Goal: Contribute content: Add original content to the website for others to see

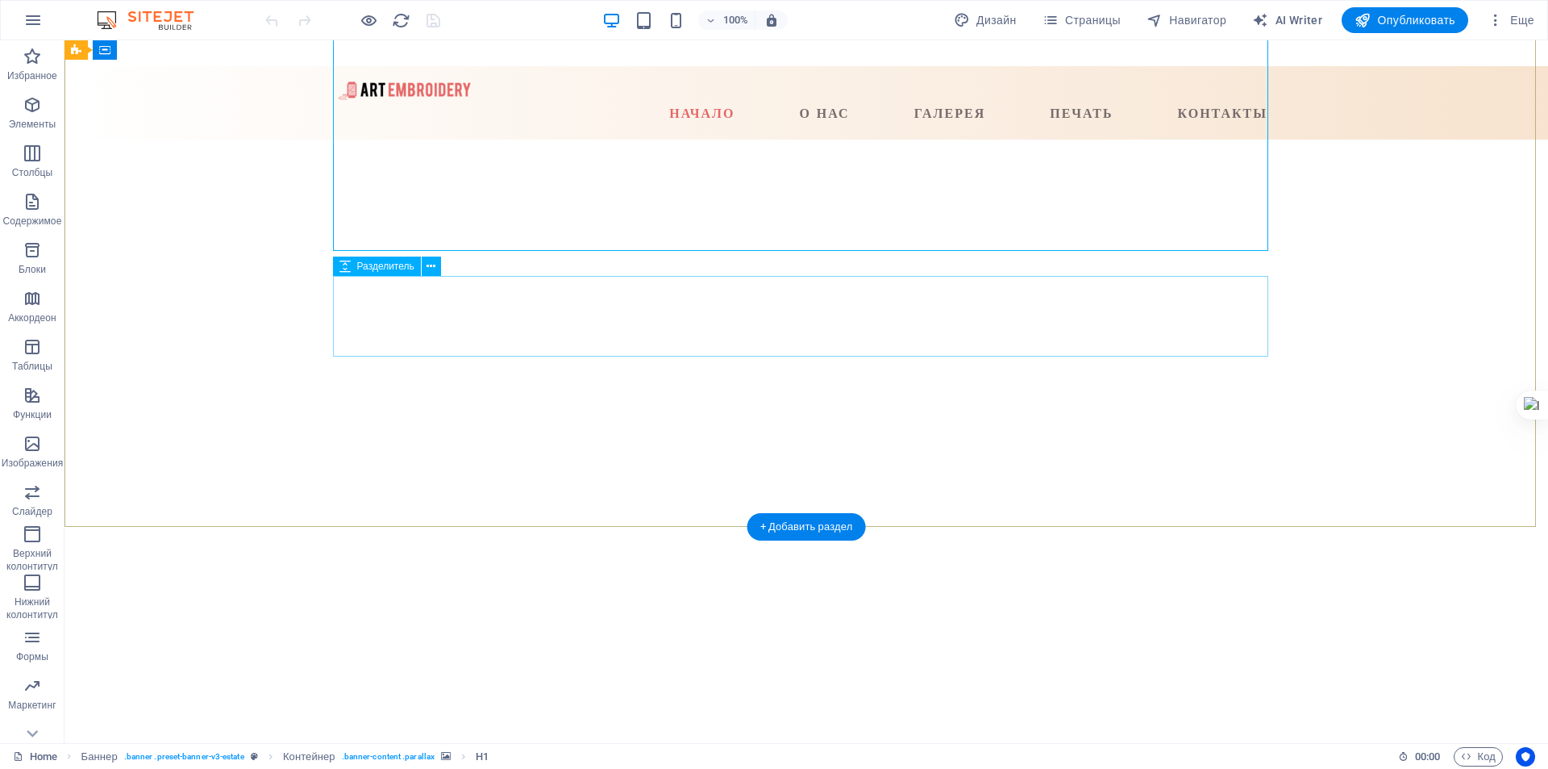
scroll to position [887, 0]
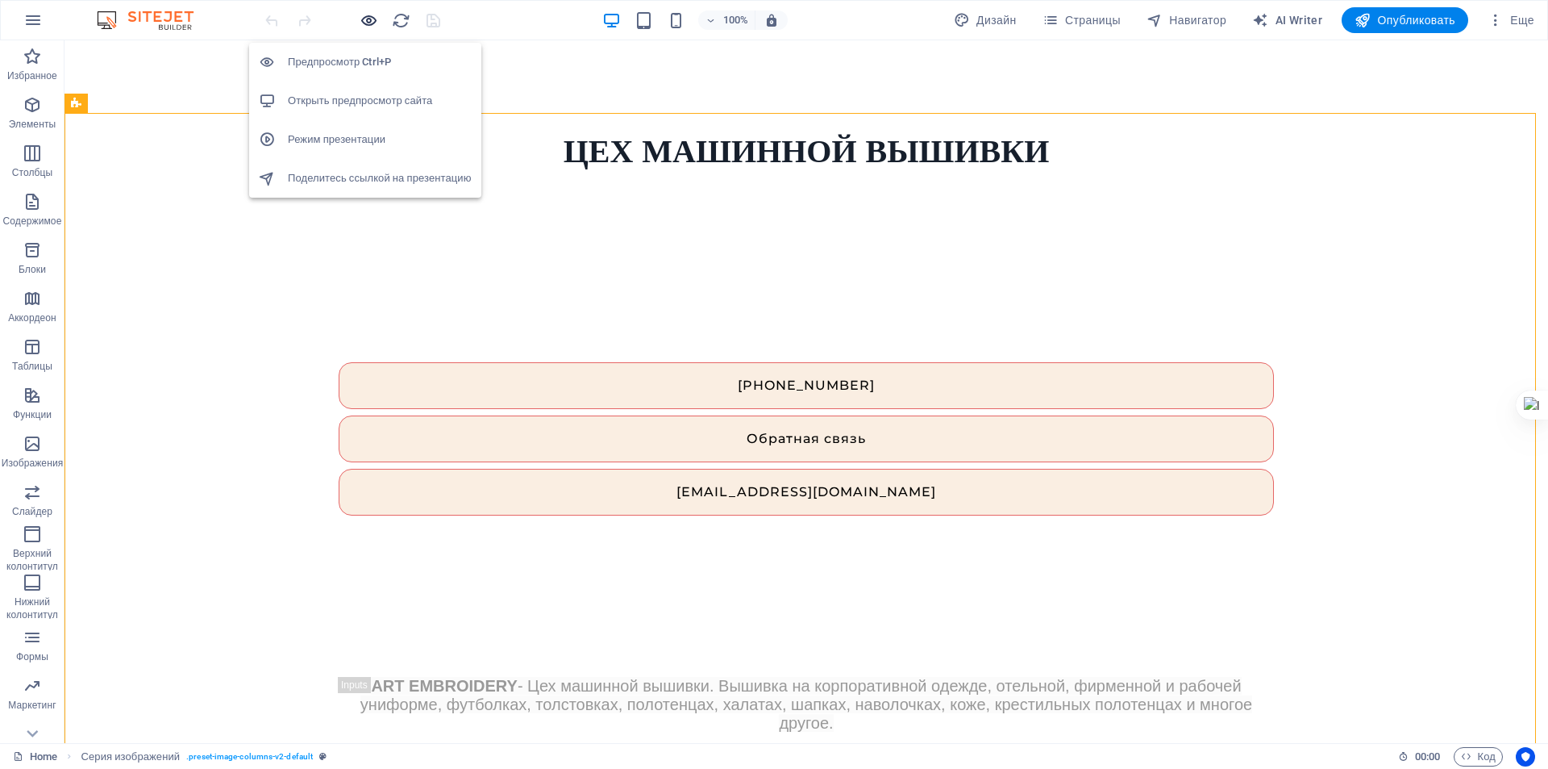
click at [365, 21] on icon "button" at bounding box center [369, 20] width 19 height 19
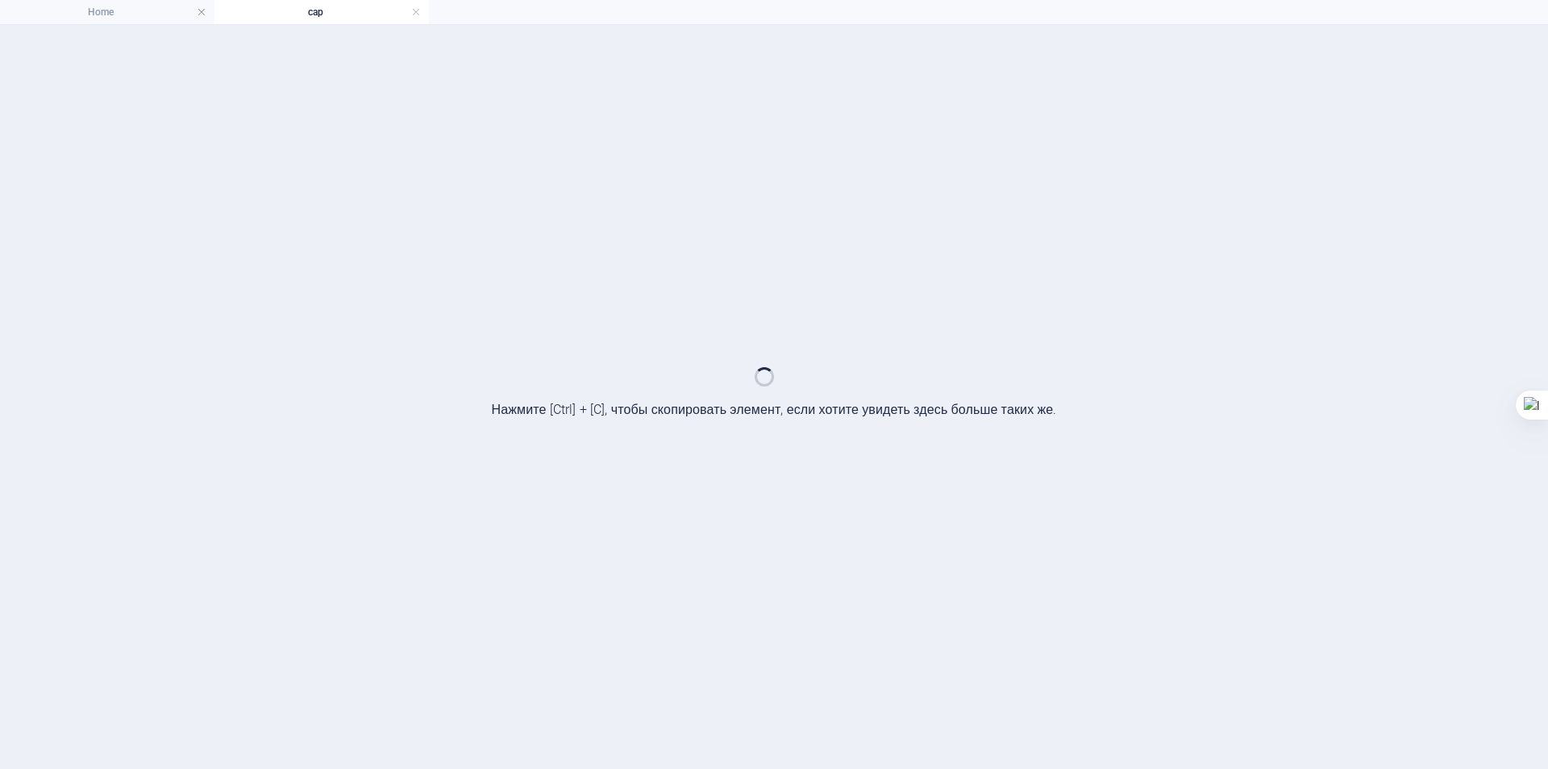
scroll to position [0, 0]
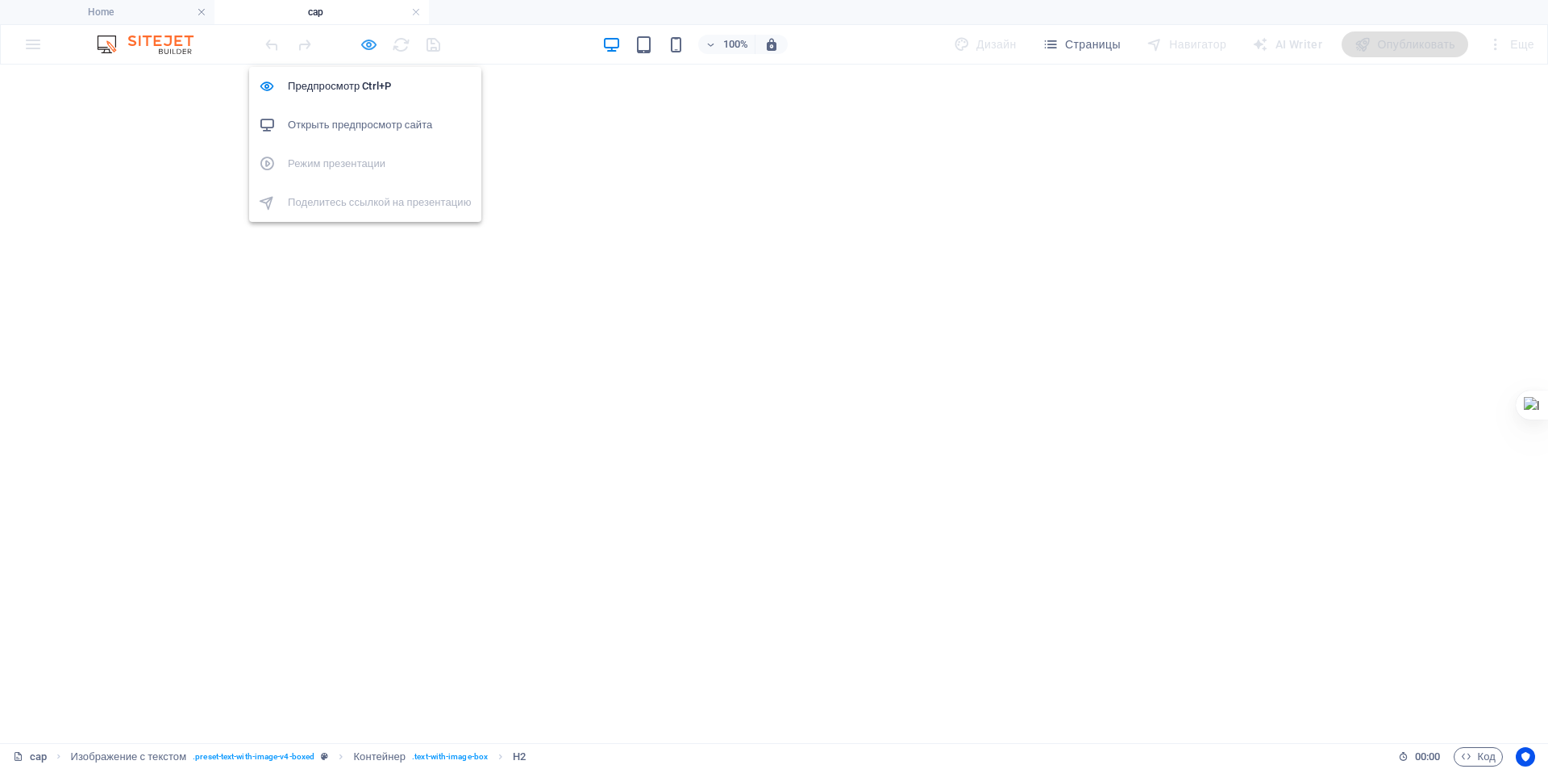
click at [373, 44] on icon "button" at bounding box center [369, 44] width 19 height 19
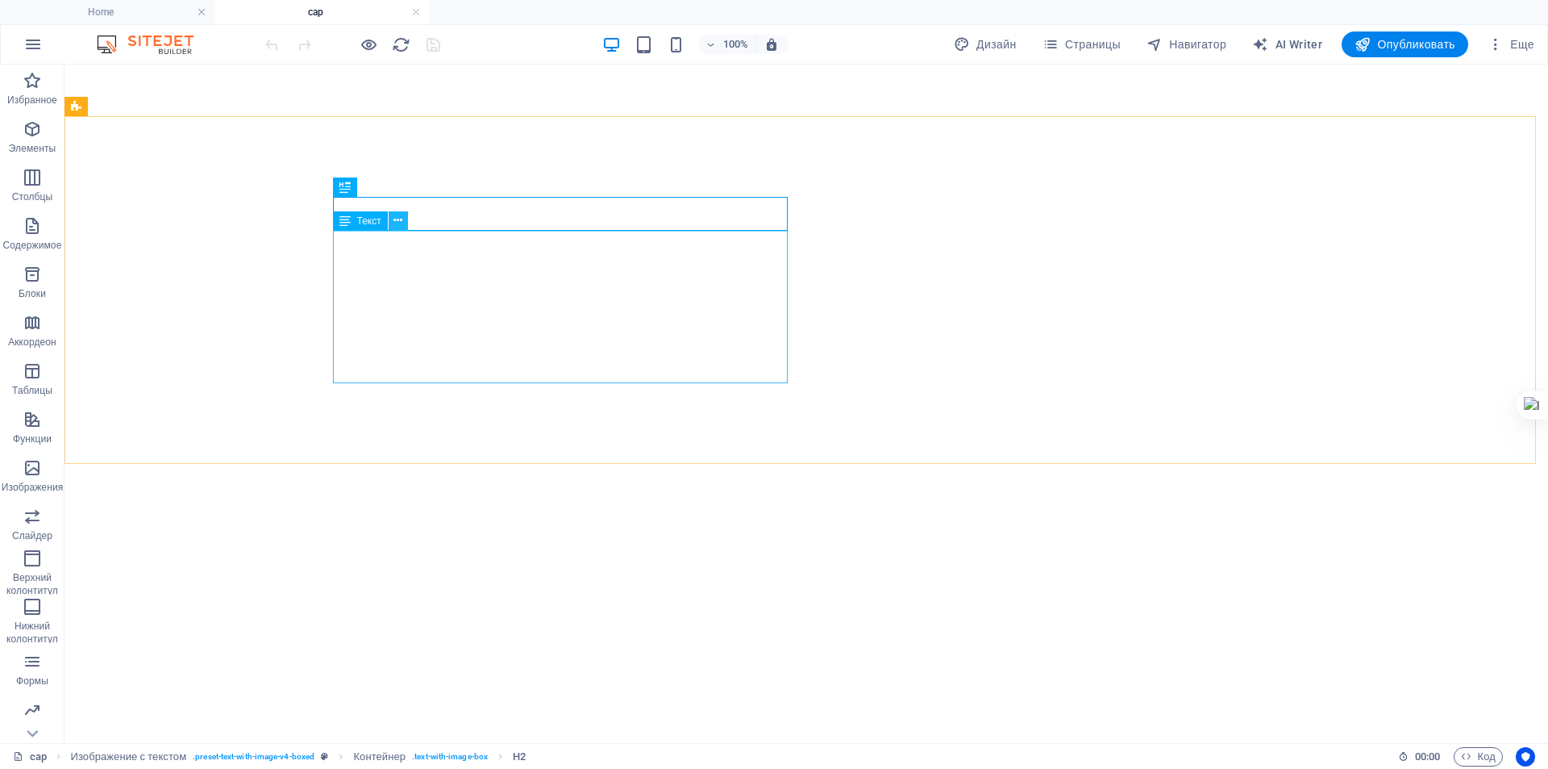
click at [400, 222] on icon at bounding box center [398, 220] width 9 height 17
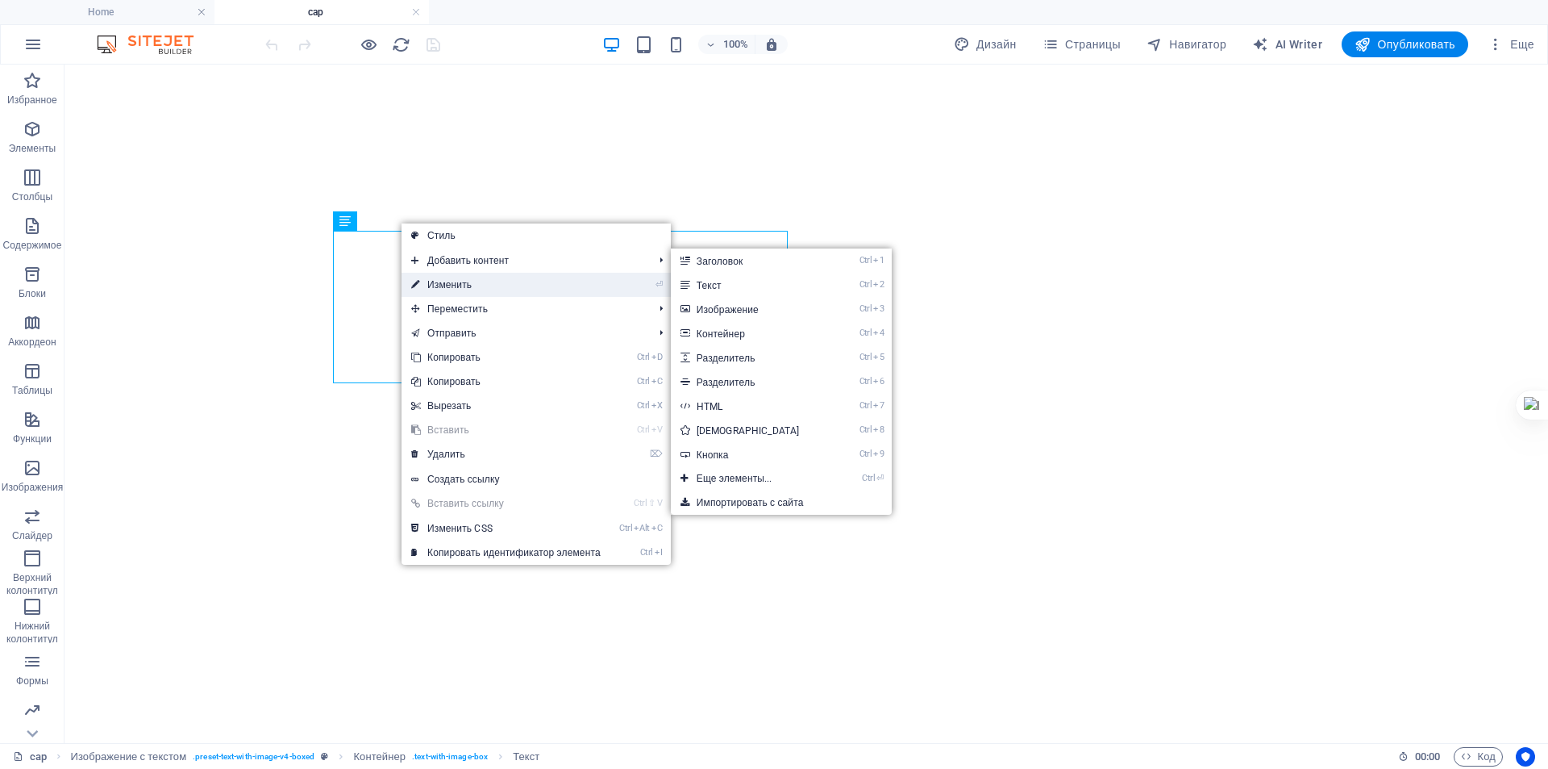
click at [444, 285] on link "⏎ Изменить" at bounding box center [506, 285] width 209 height 24
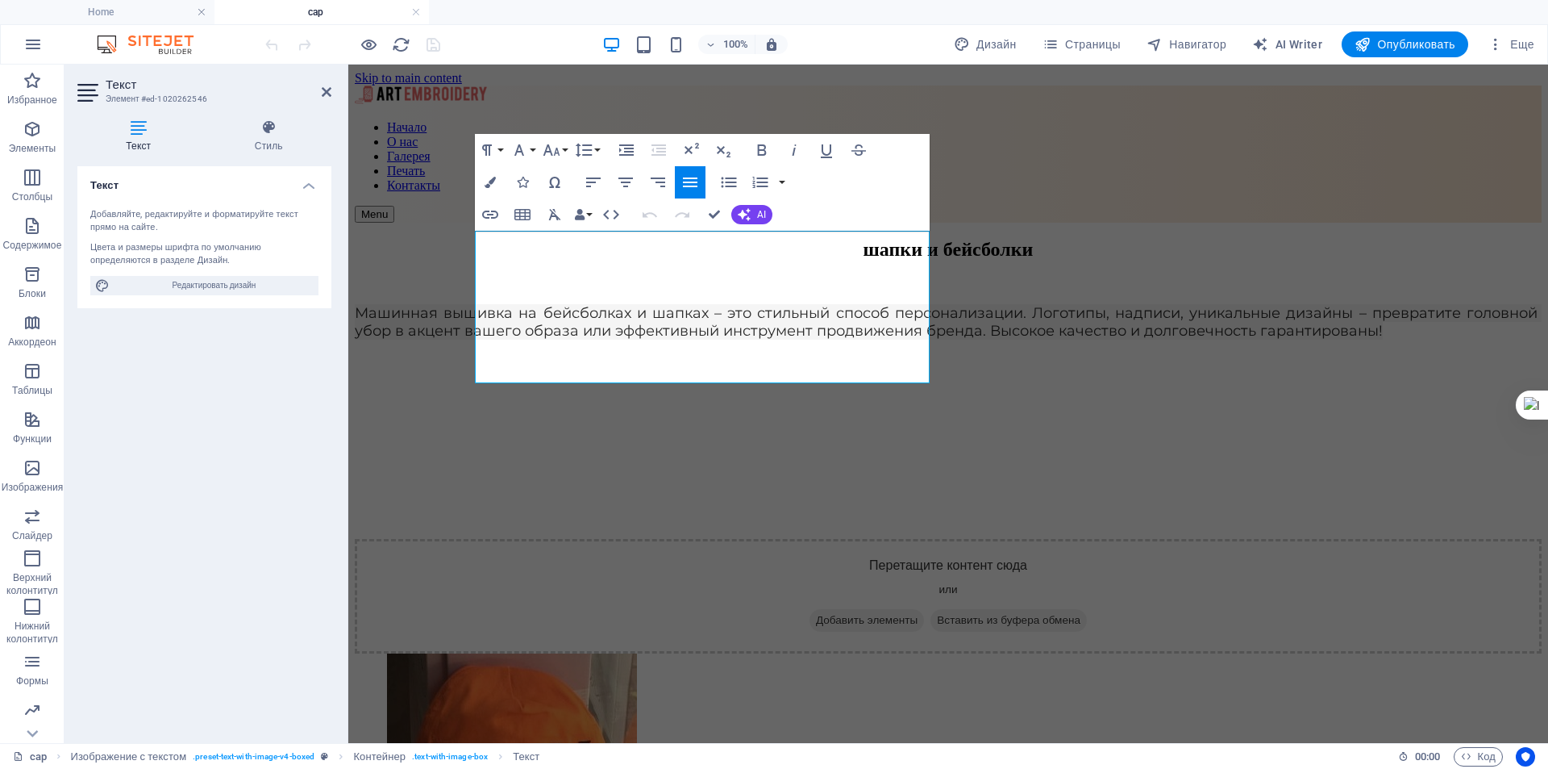
click at [689, 184] on icon "button" at bounding box center [690, 182] width 19 height 19
click at [269, 135] on icon at bounding box center [268, 127] width 125 height 16
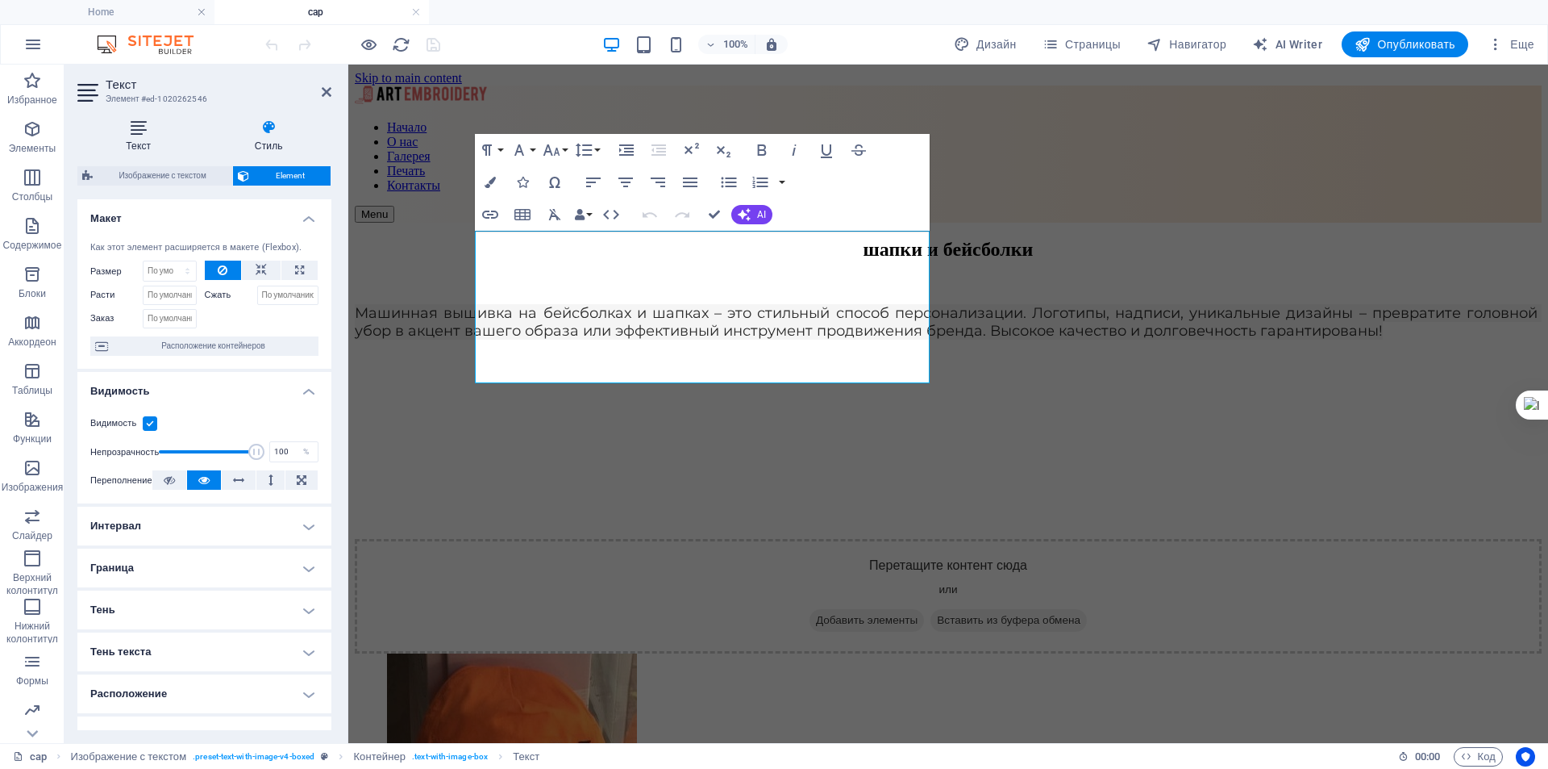
click at [144, 131] on icon at bounding box center [138, 127] width 123 height 16
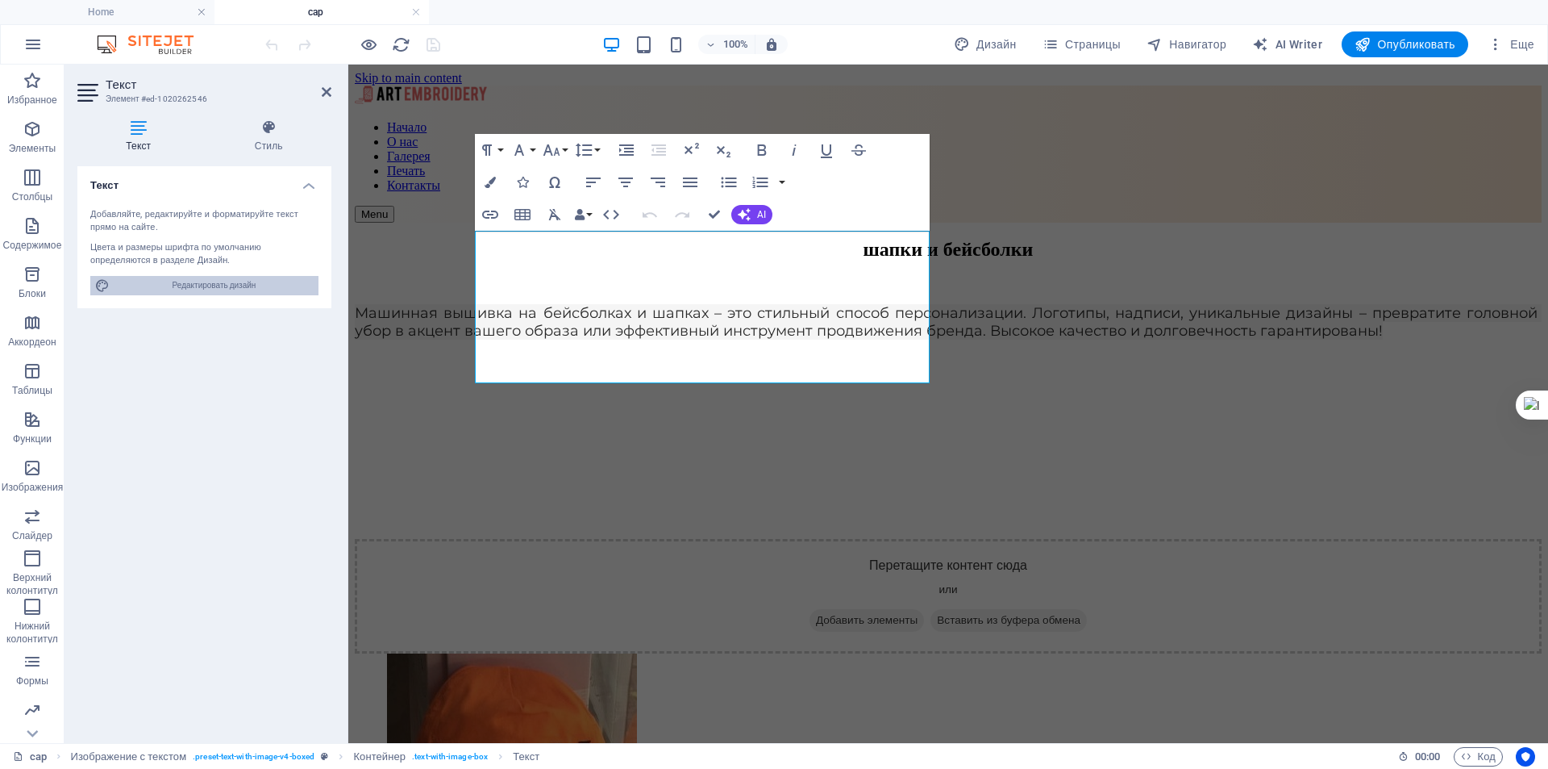
click at [207, 287] on span "Редактировать дизайн" at bounding box center [214, 285] width 199 height 19
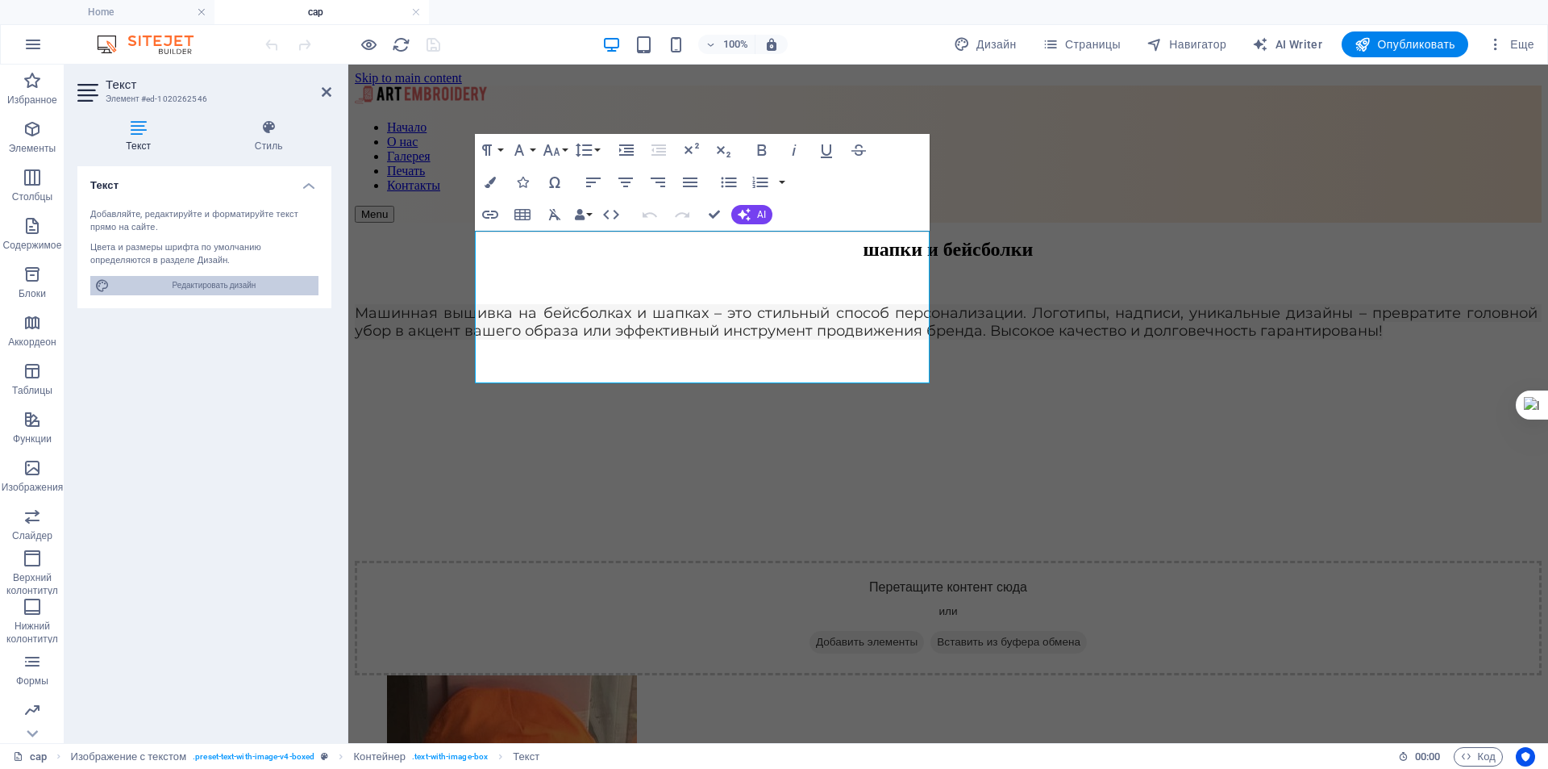
select select "px"
select select "400"
select select "px"
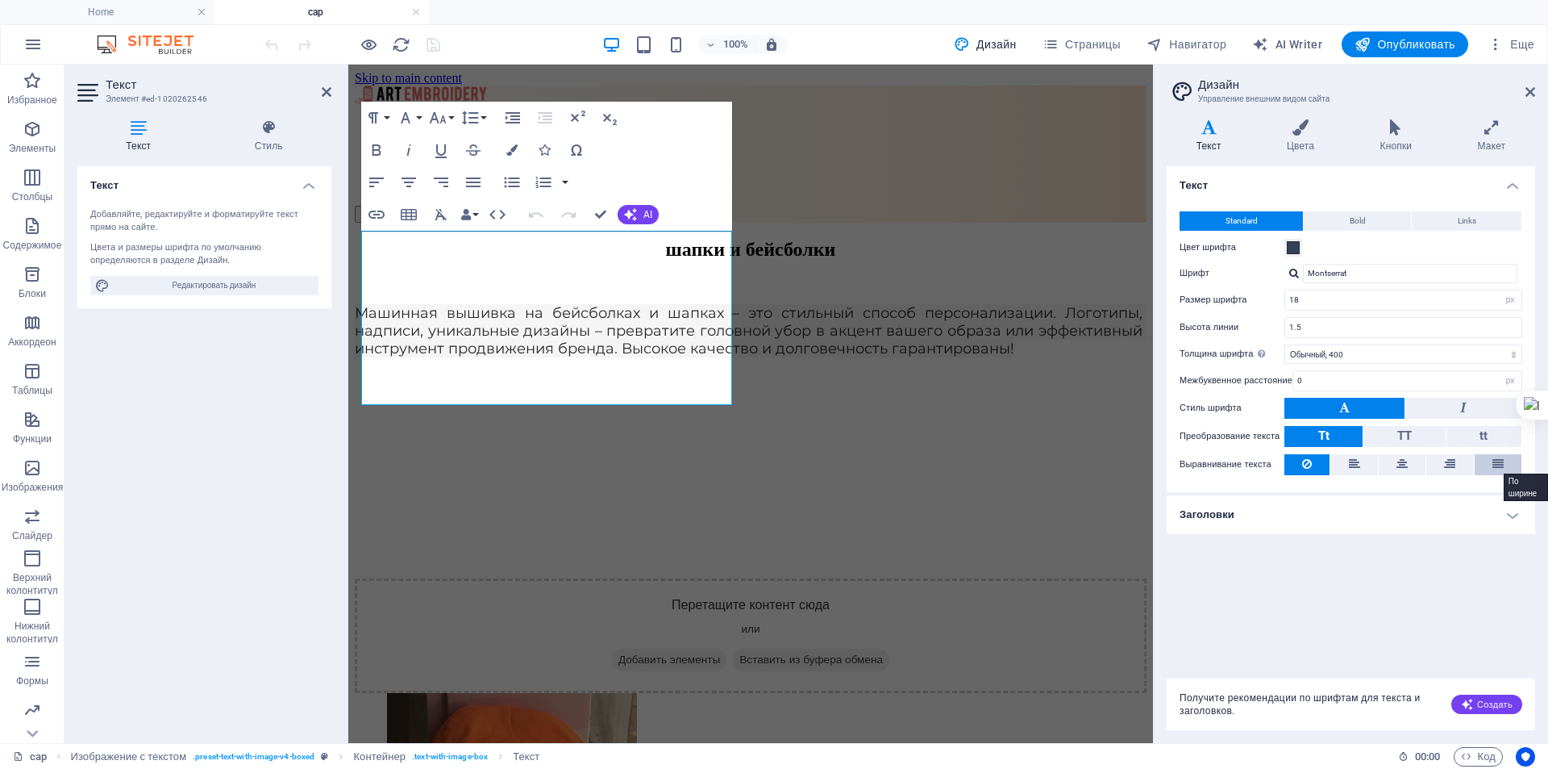
click at [1501, 465] on icon at bounding box center [1498, 463] width 11 height 19
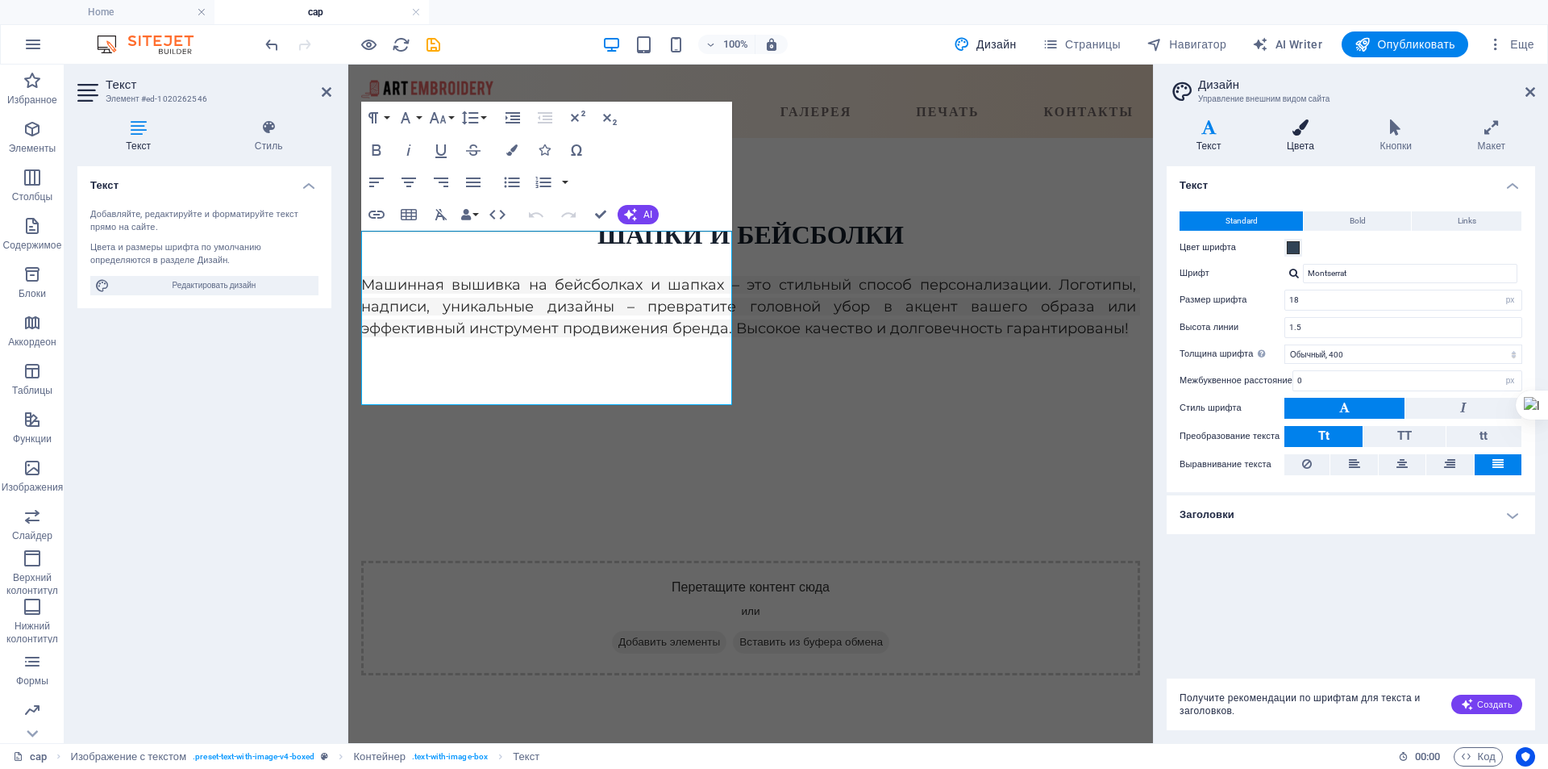
click at [1300, 123] on icon at bounding box center [1300, 127] width 87 height 16
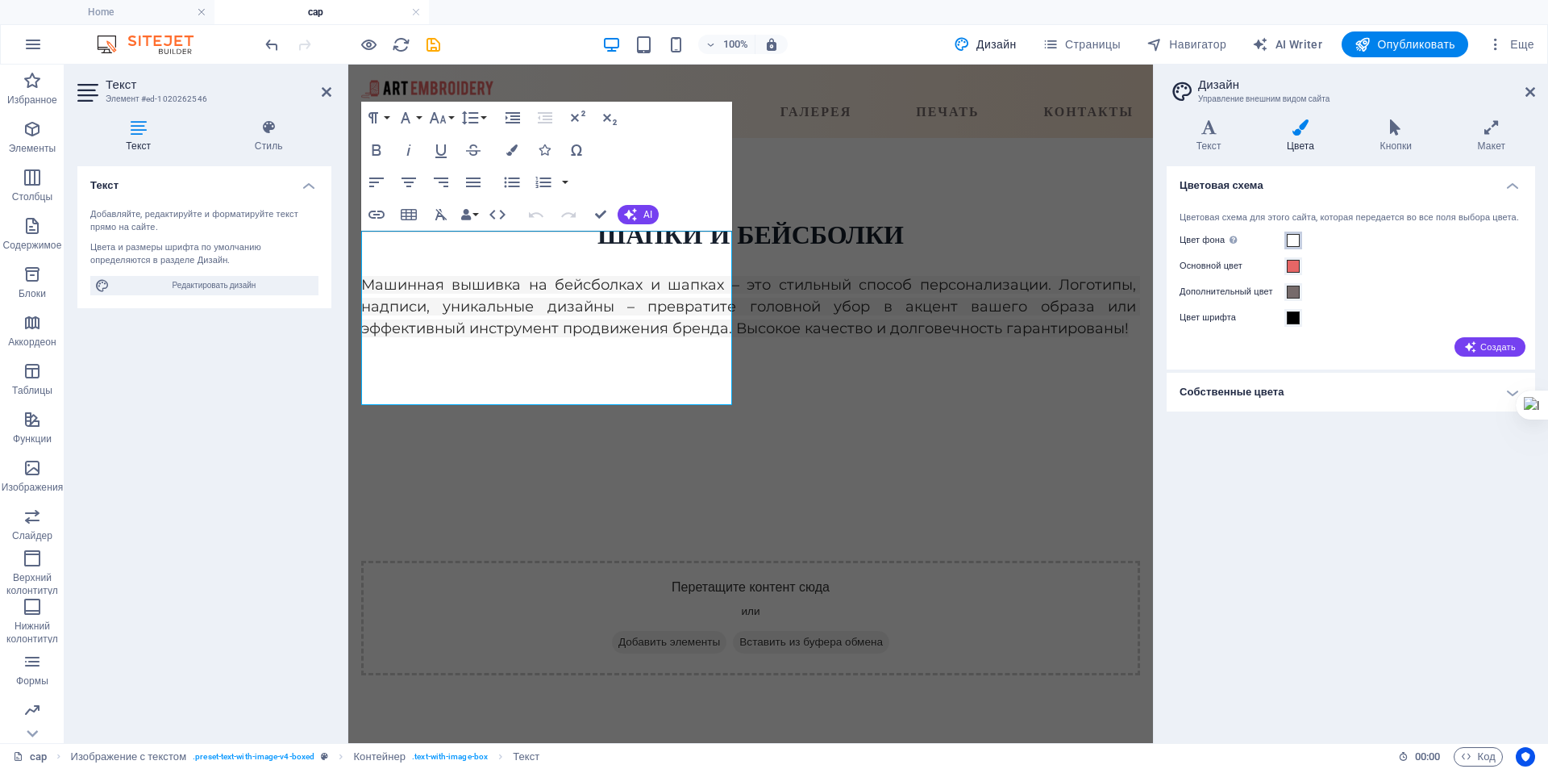
click at [1296, 247] on span at bounding box center [1293, 240] width 13 height 13
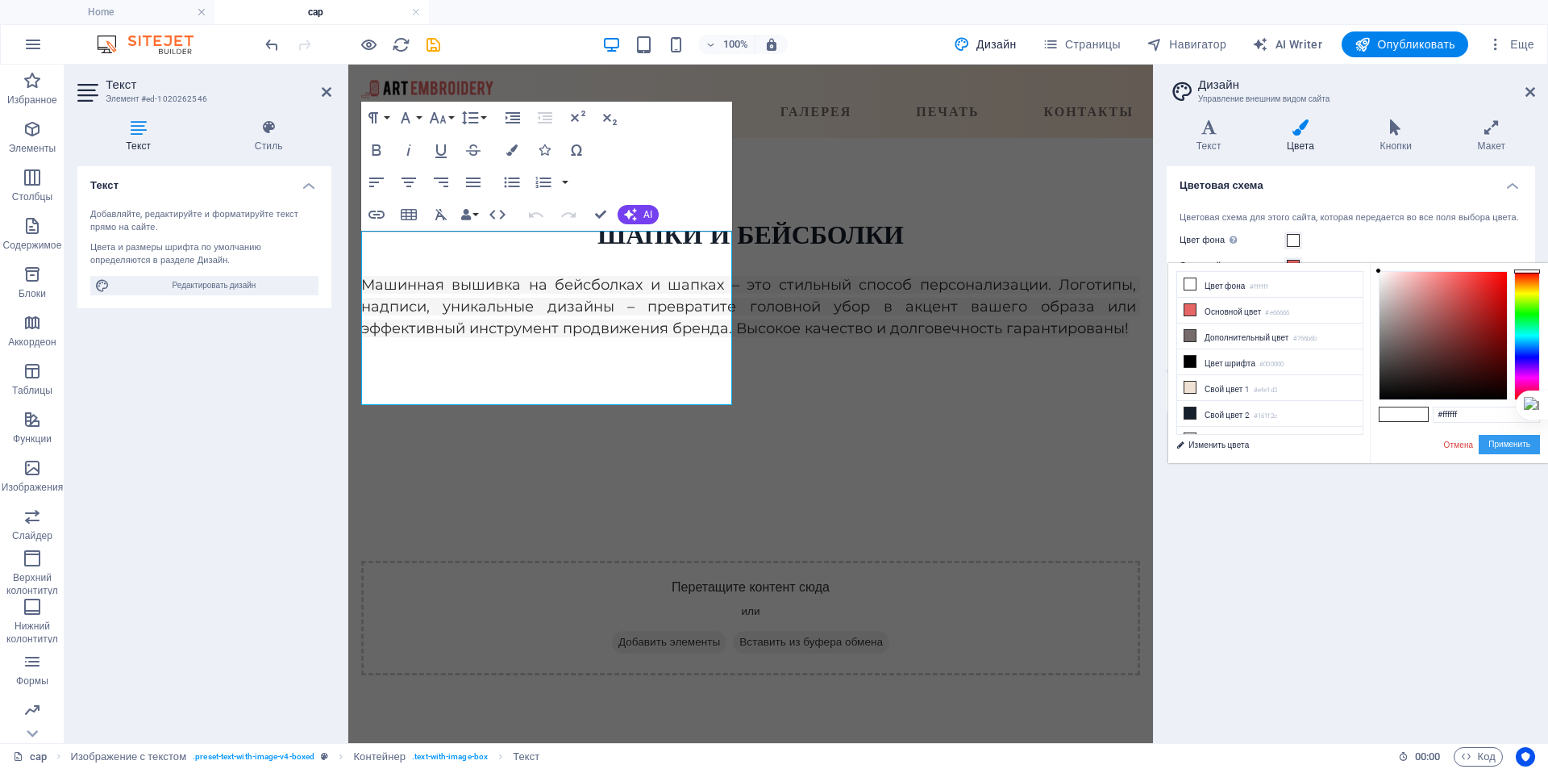
click at [1506, 444] on button "Применить" at bounding box center [1509, 444] width 61 height 19
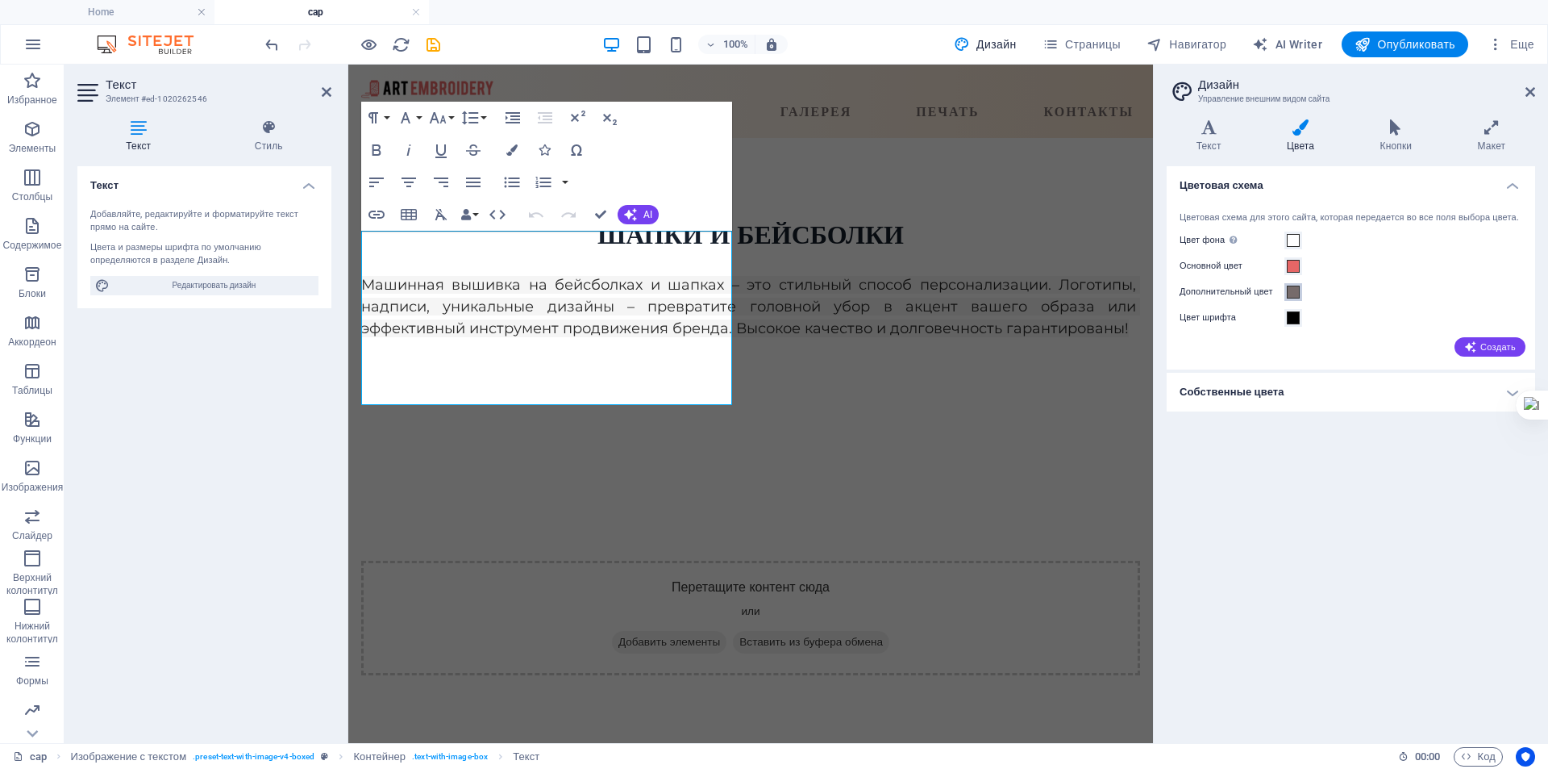
click at [1296, 298] on span at bounding box center [1293, 291] width 13 height 13
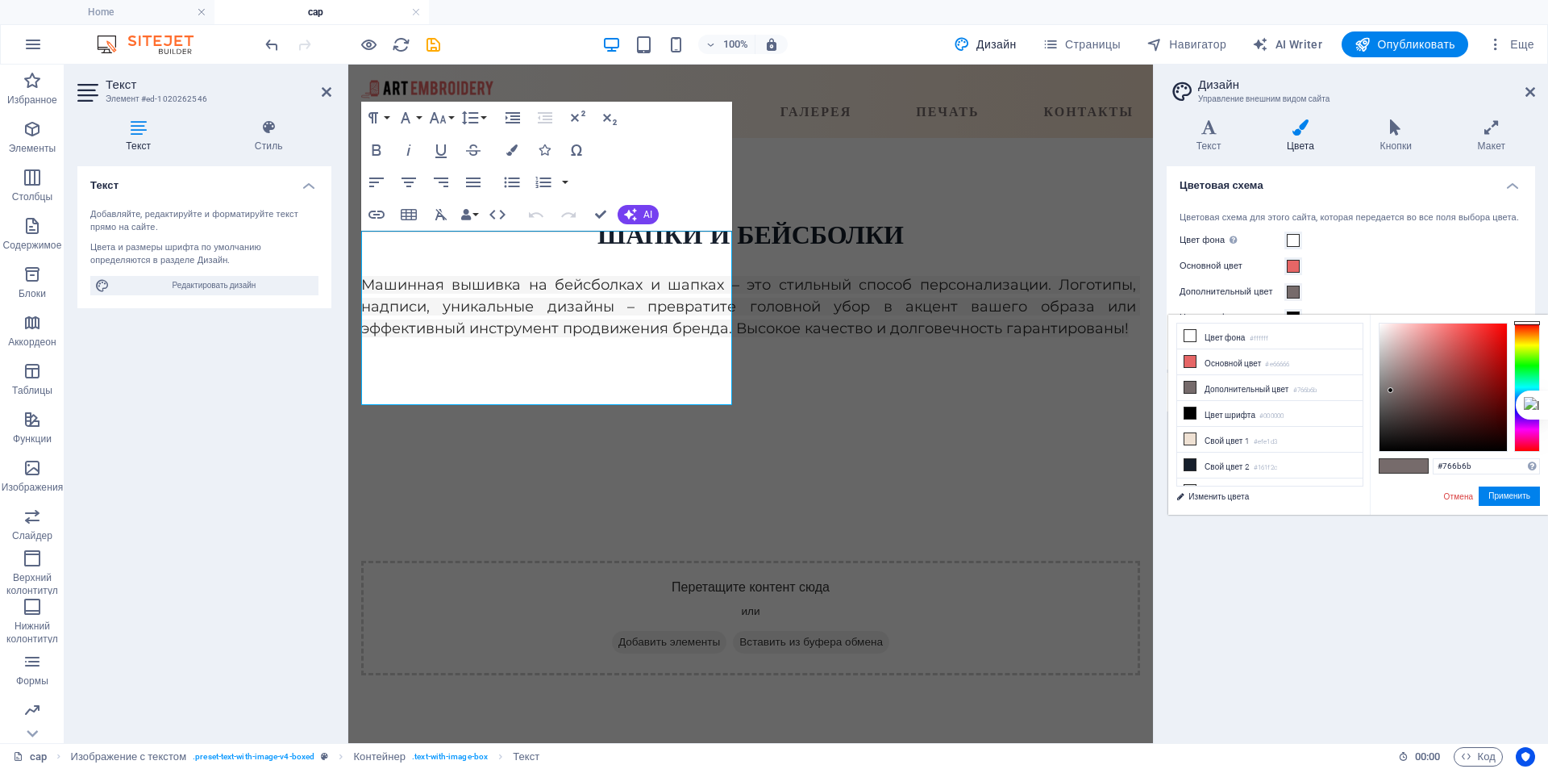
click at [1460, 499] on link "Отмена" at bounding box center [1459, 496] width 33 height 12
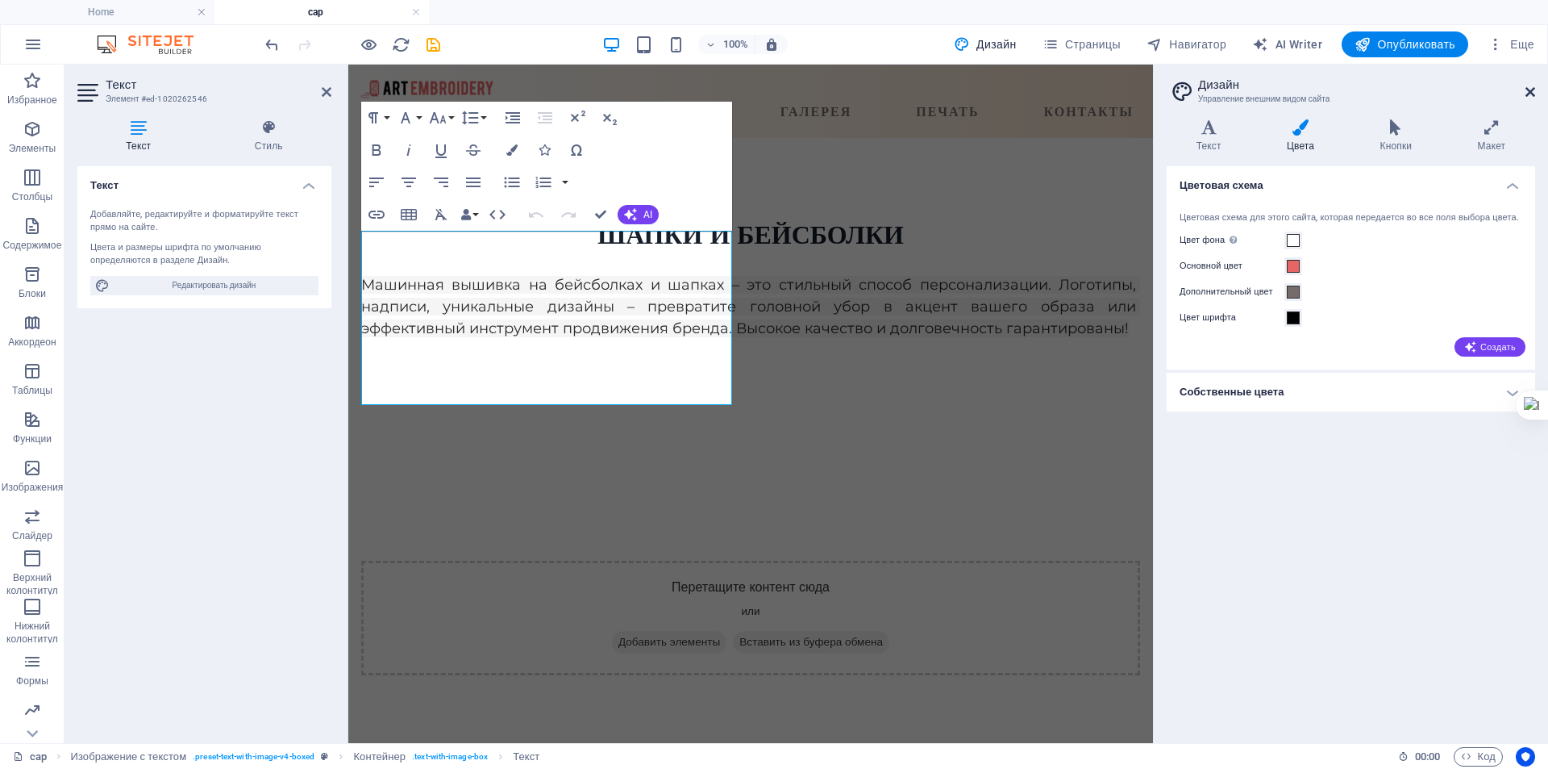
click at [1527, 93] on icon at bounding box center [1531, 91] width 10 height 13
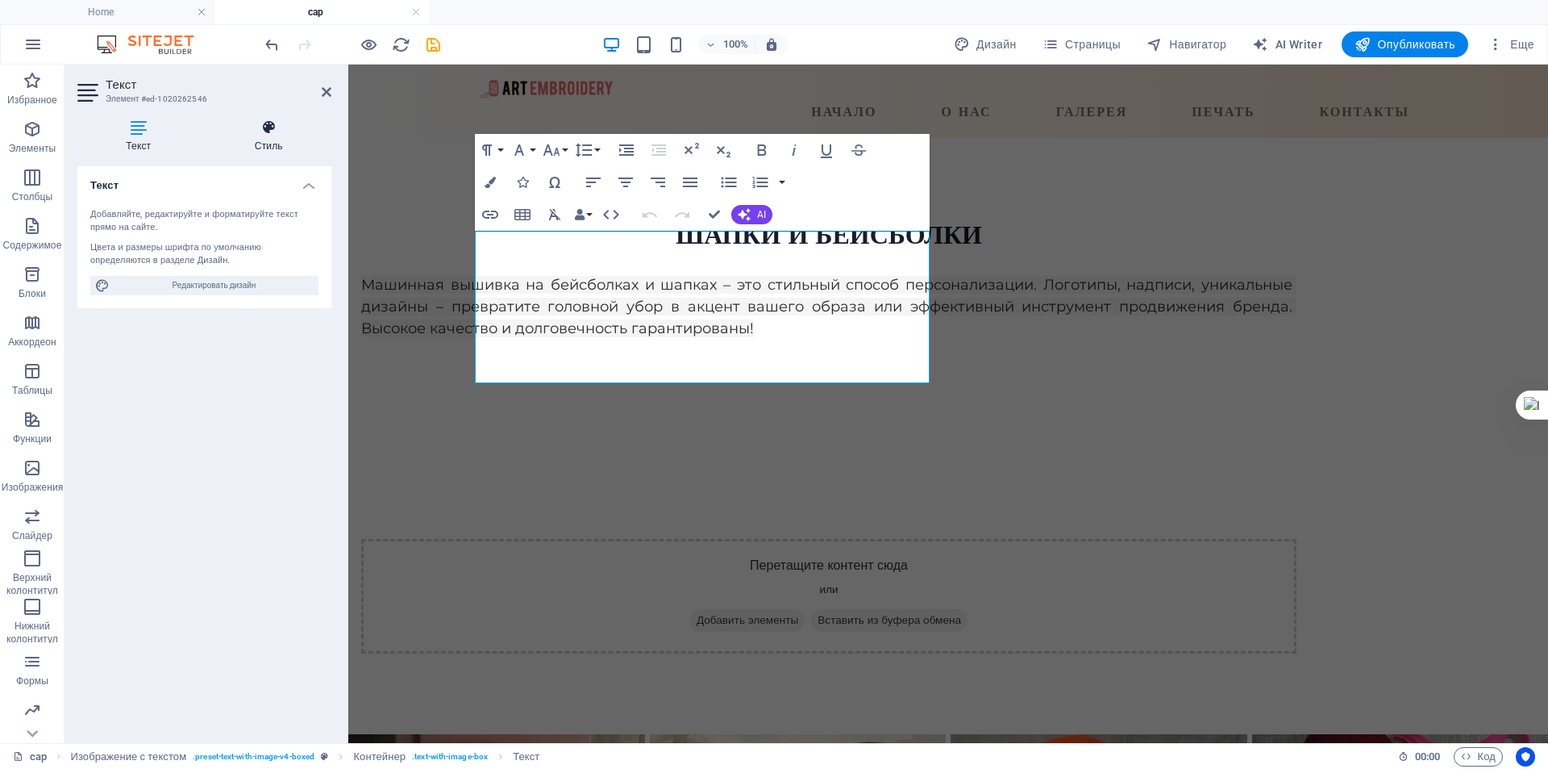
click at [269, 132] on icon at bounding box center [268, 127] width 125 height 16
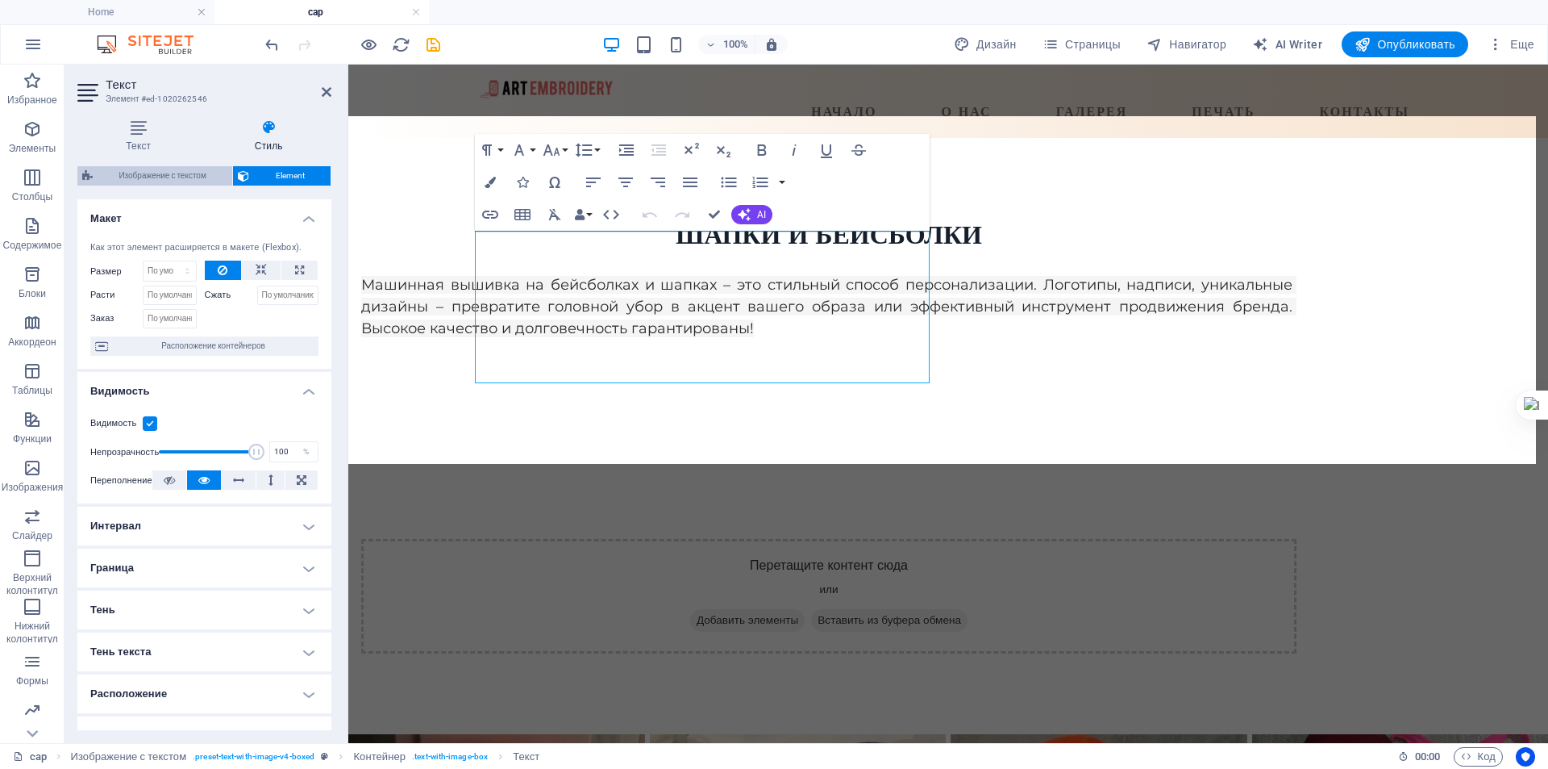
click at [167, 173] on span "Изображение с текстом" at bounding box center [163, 175] width 130 height 19
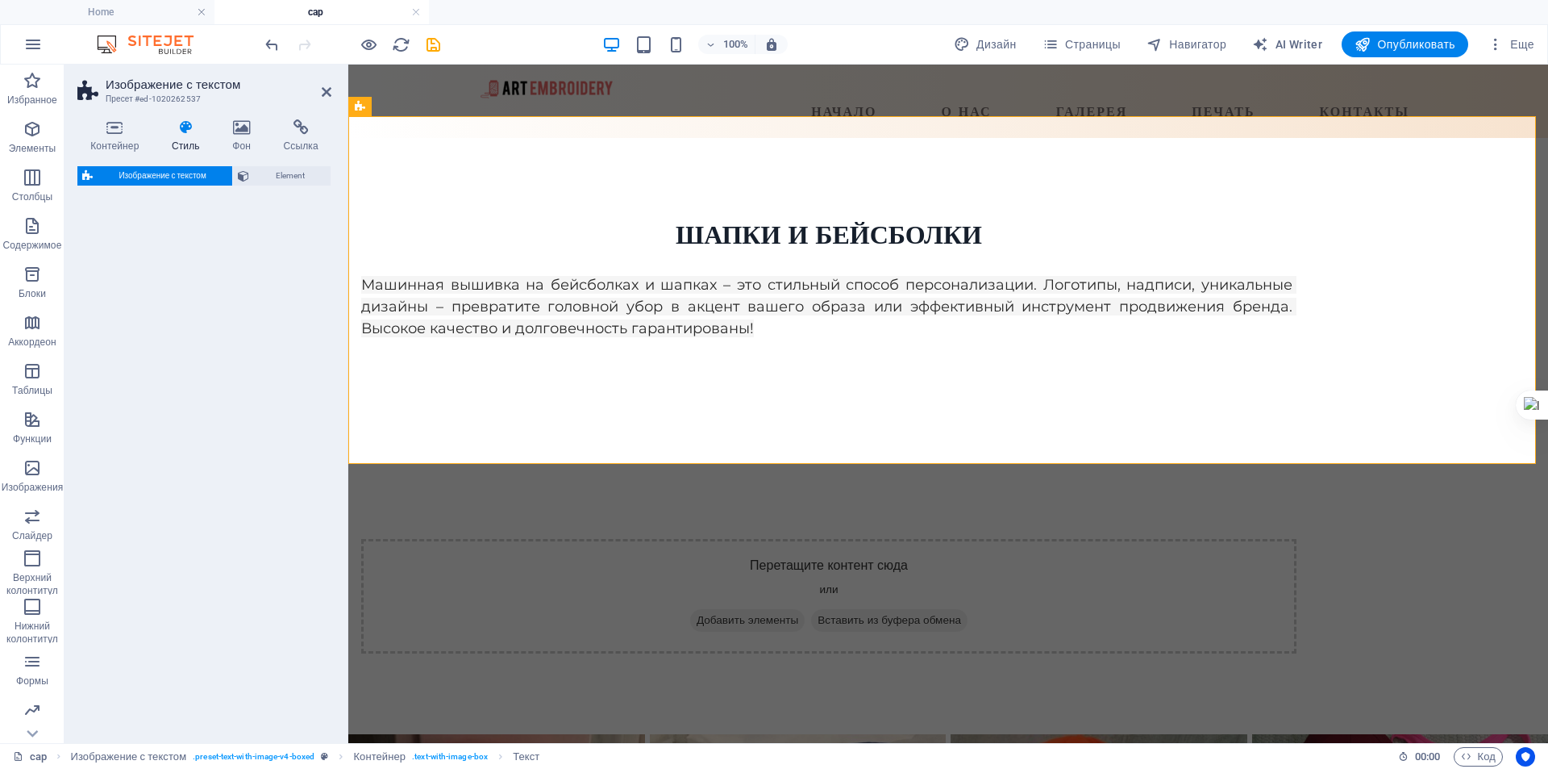
select select "rem"
select select "px"
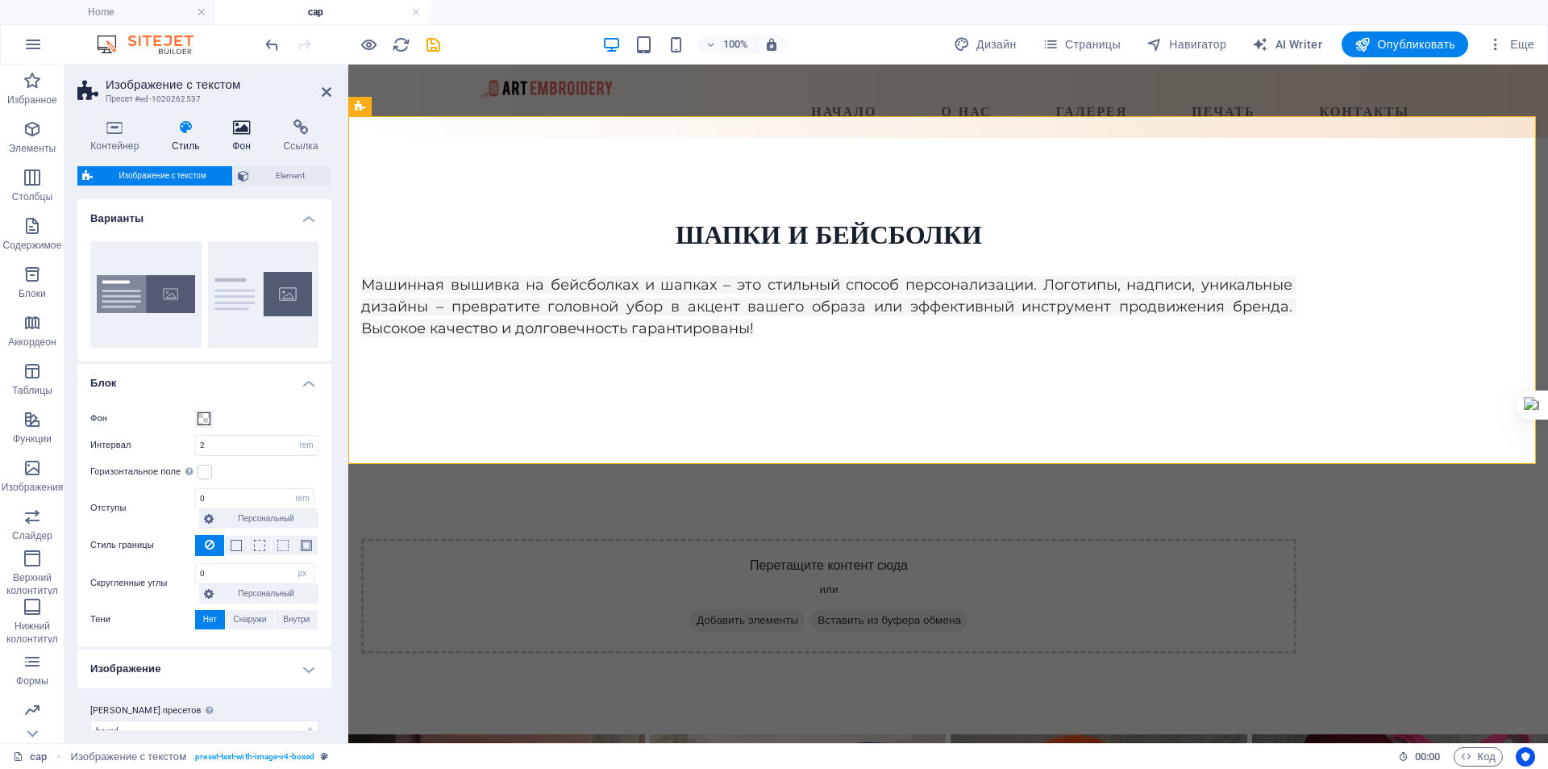
click at [237, 136] on h4 "Фон" at bounding box center [244, 136] width 51 height 34
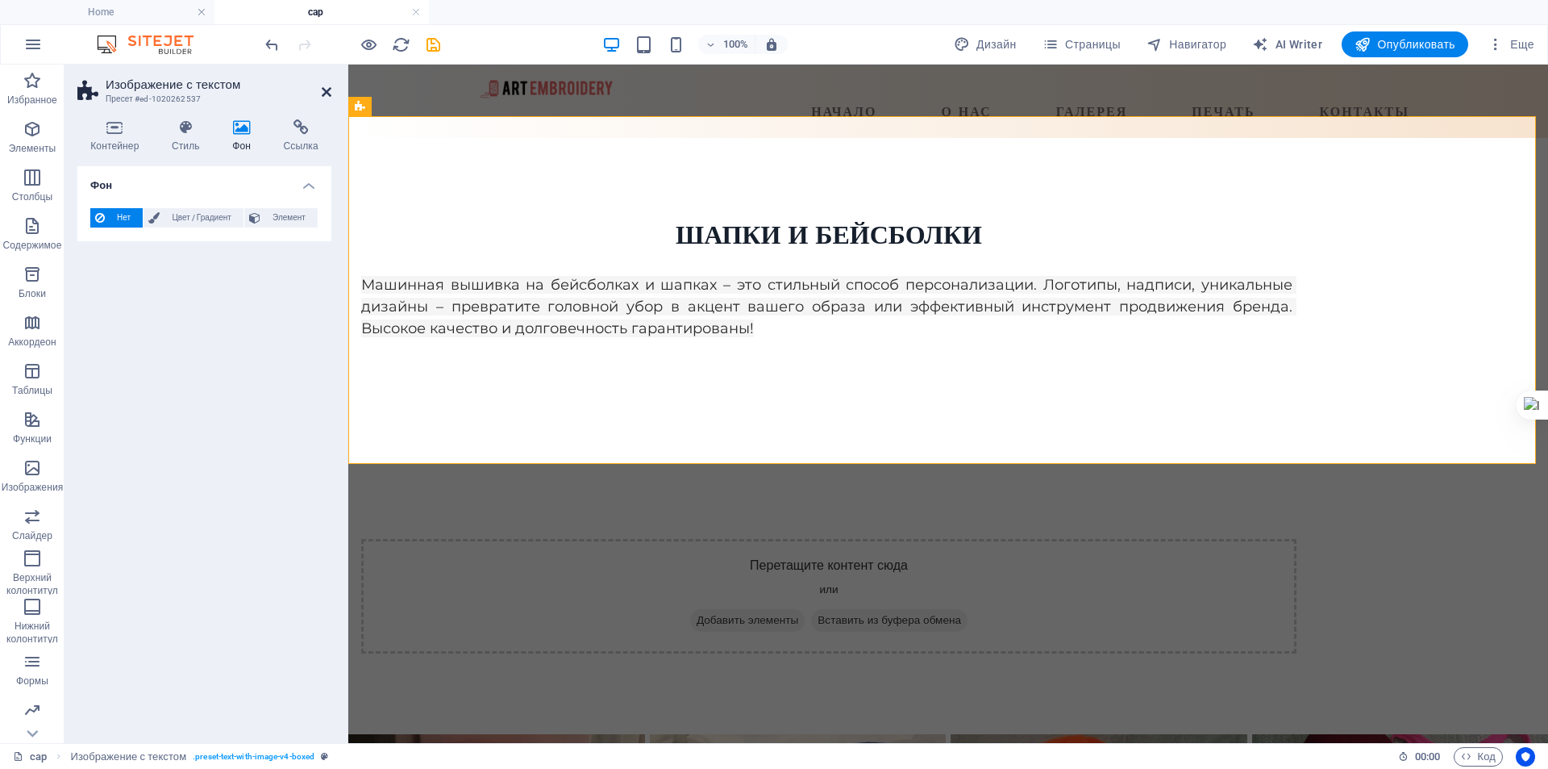
click at [323, 89] on icon at bounding box center [327, 91] width 10 height 13
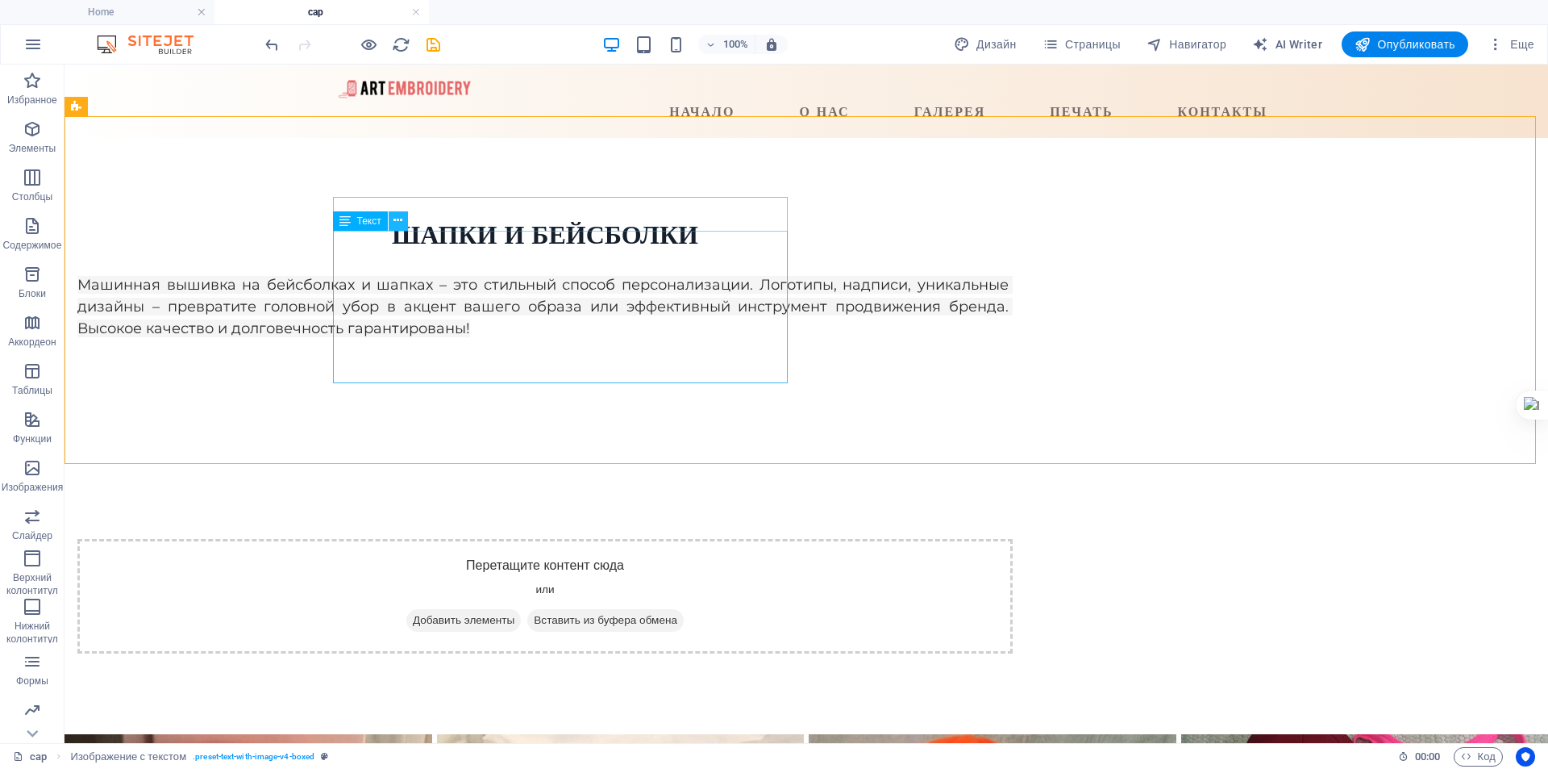
click at [402, 219] on icon at bounding box center [398, 220] width 9 height 17
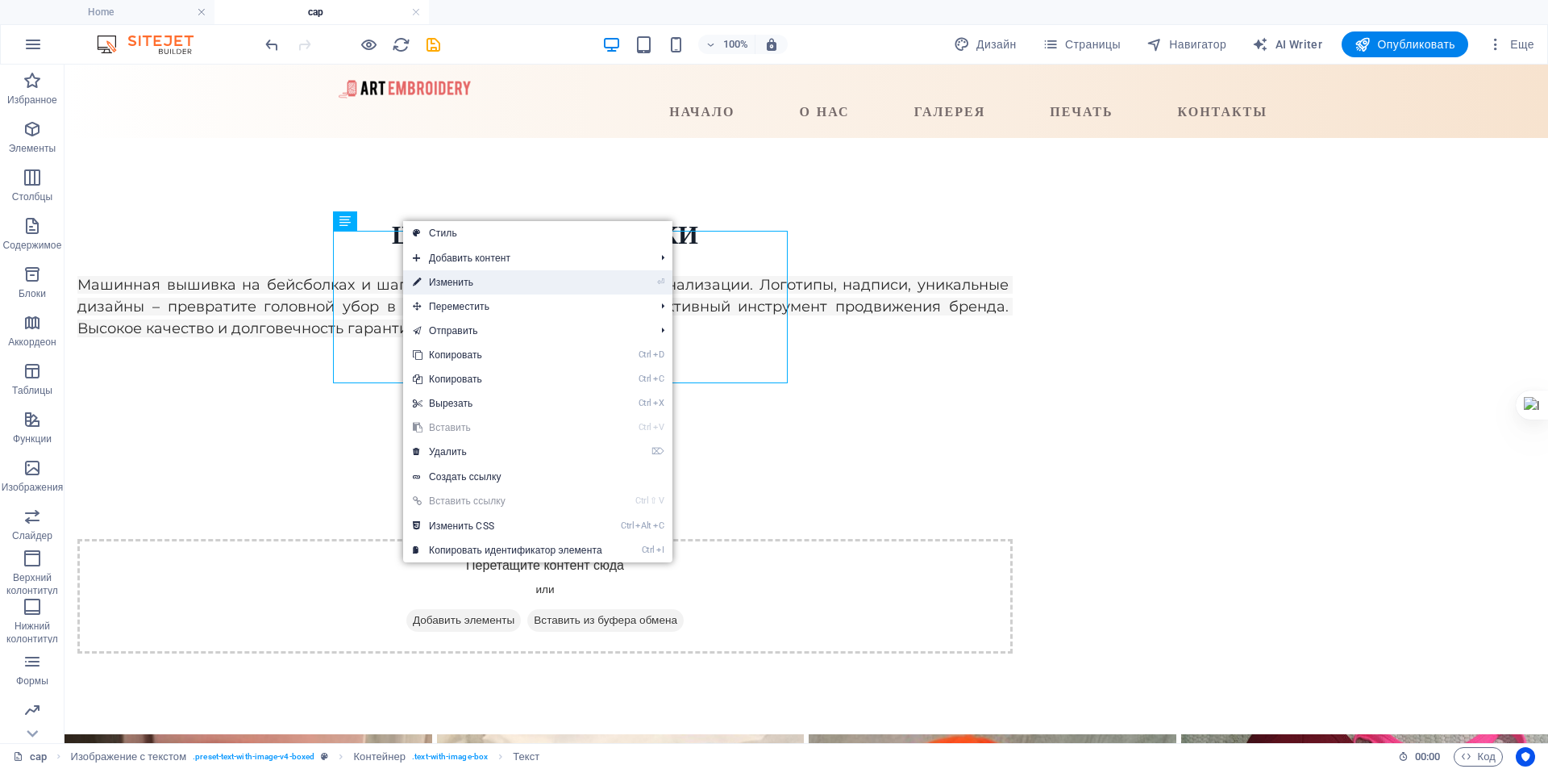
click at [451, 280] on link "⏎ Изменить" at bounding box center [507, 282] width 209 height 24
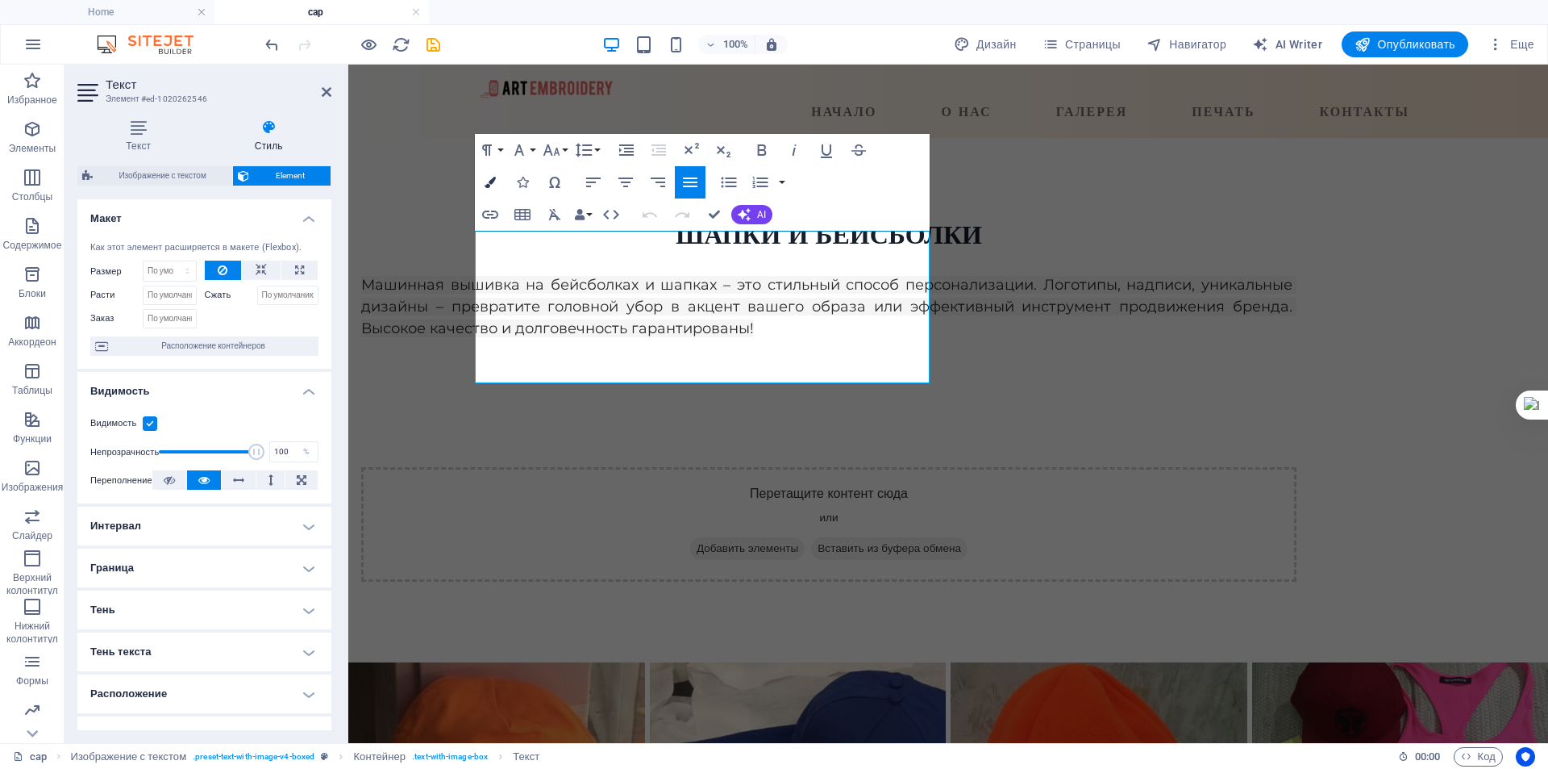
click at [485, 179] on icon "button" at bounding box center [490, 182] width 11 height 11
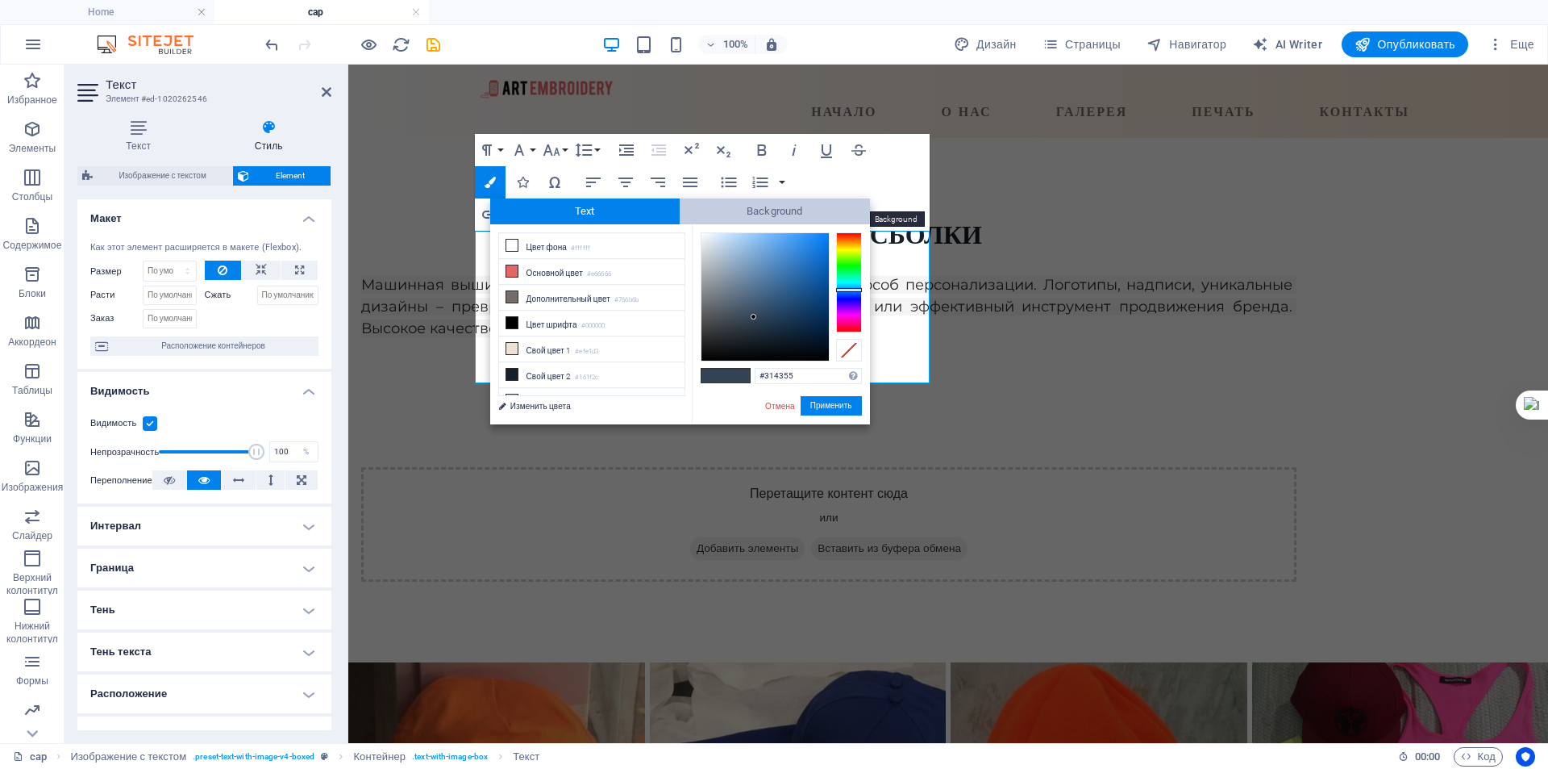
click at [732, 202] on span "Background" at bounding box center [775, 211] width 190 height 26
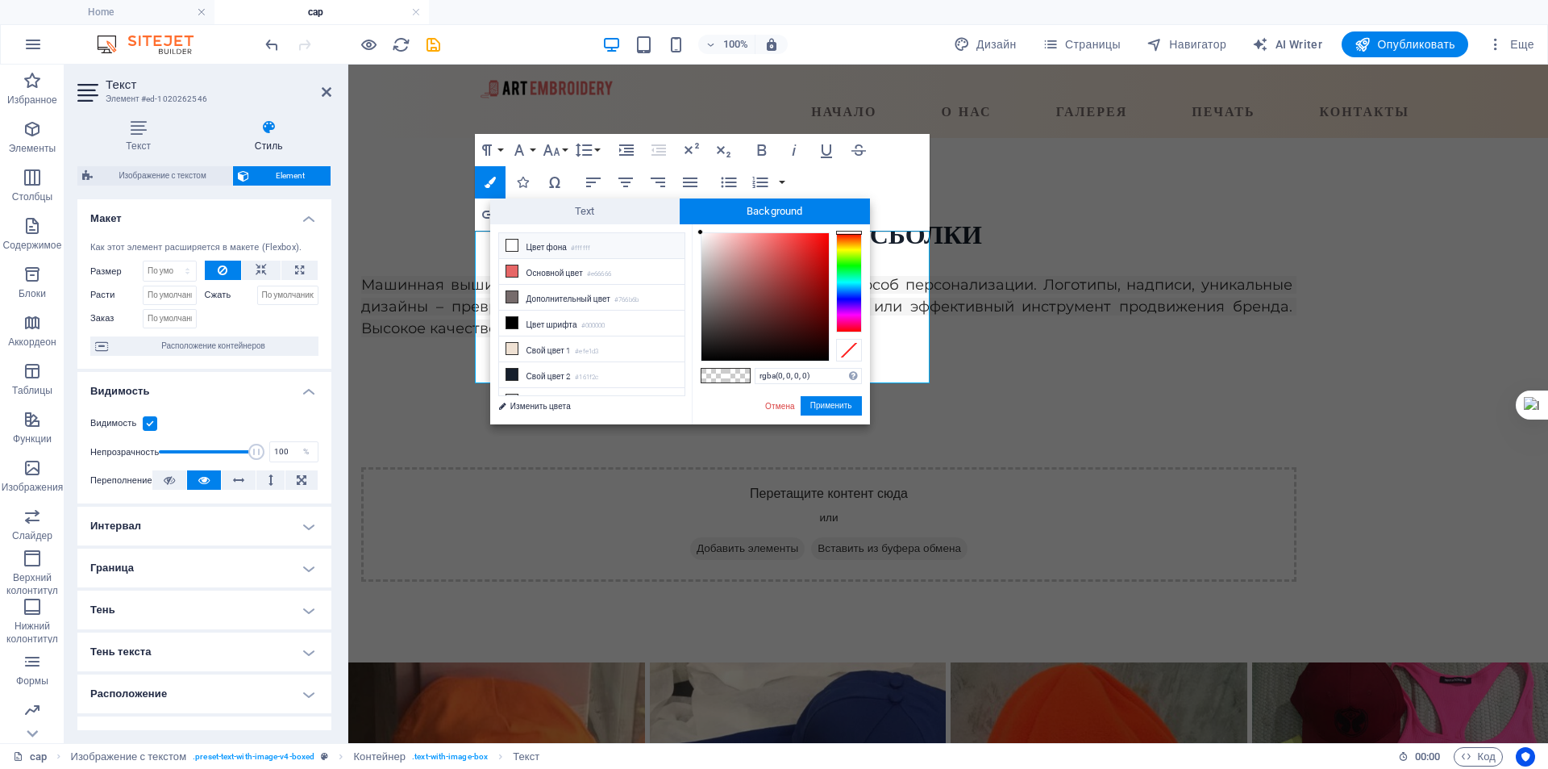
click at [540, 248] on li "Цвет фона #ffffff" at bounding box center [591, 246] width 185 height 26
click at [821, 402] on button "Применить" at bounding box center [831, 405] width 61 height 19
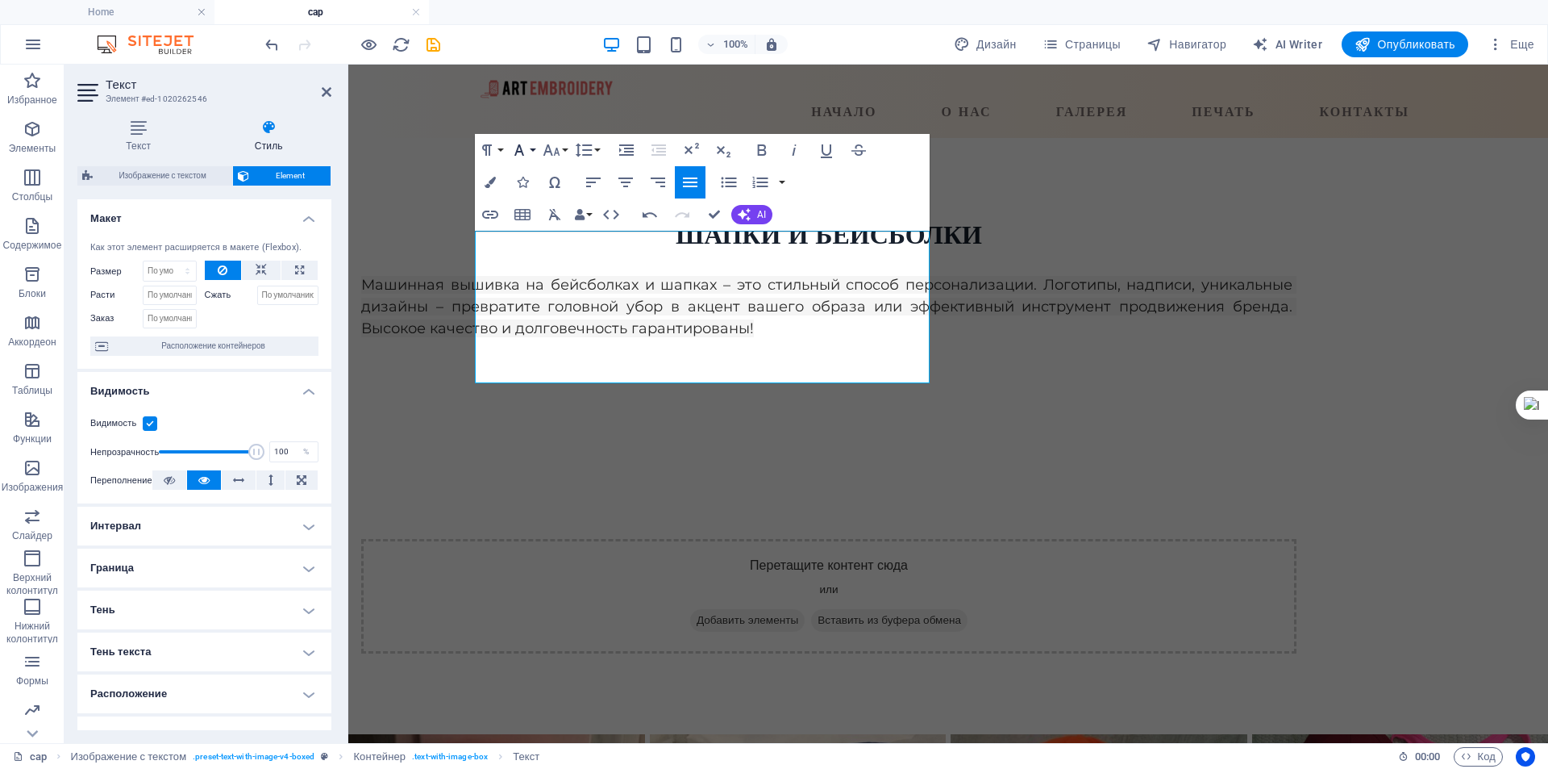
click at [522, 152] on icon "button" at bounding box center [520, 149] width 10 height 11
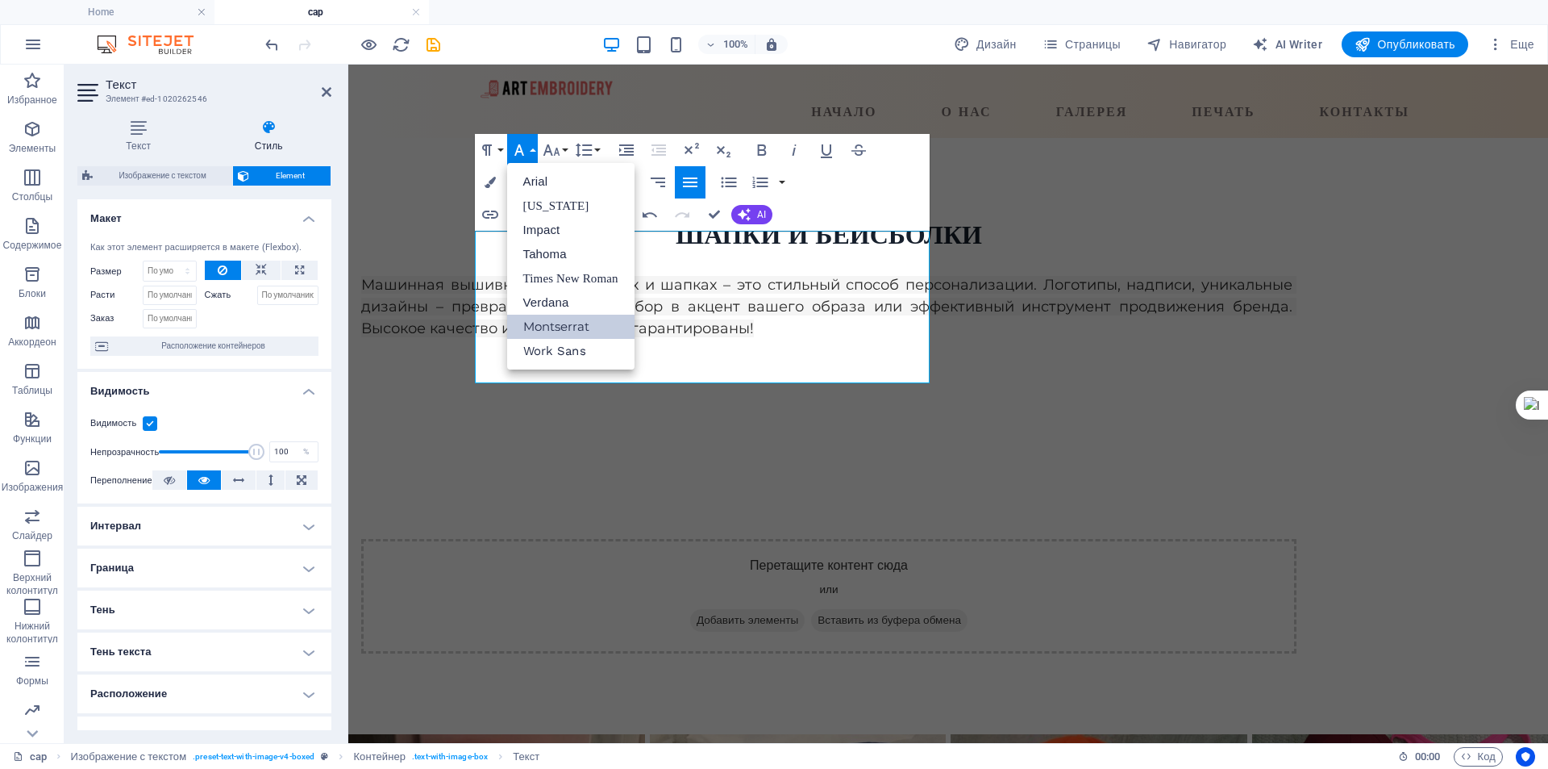
click at [552, 328] on link "Montserrat" at bounding box center [570, 327] width 127 height 24
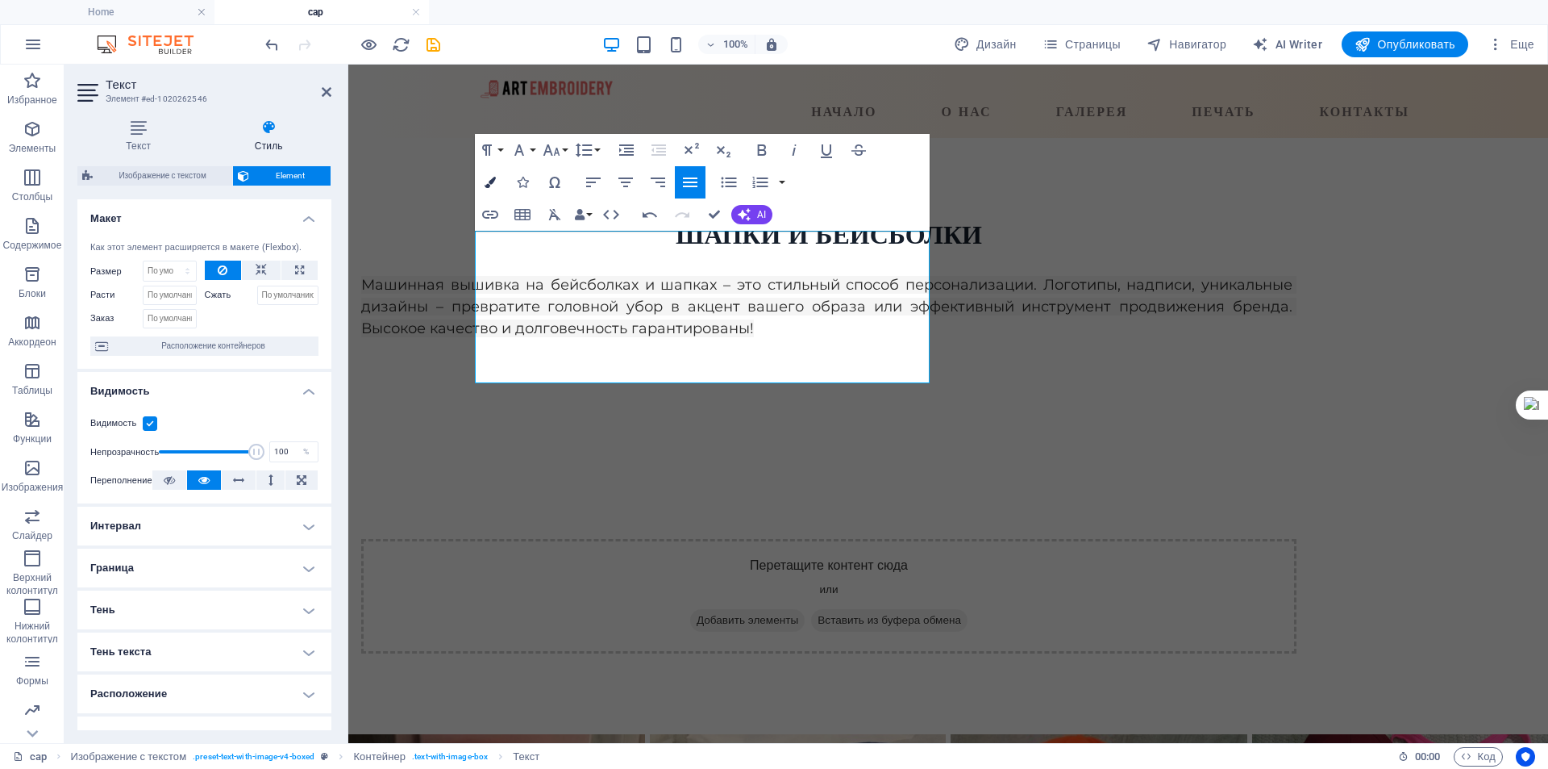
click at [486, 178] on icon "button" at bounding box center [490, 182] width 11 height 11
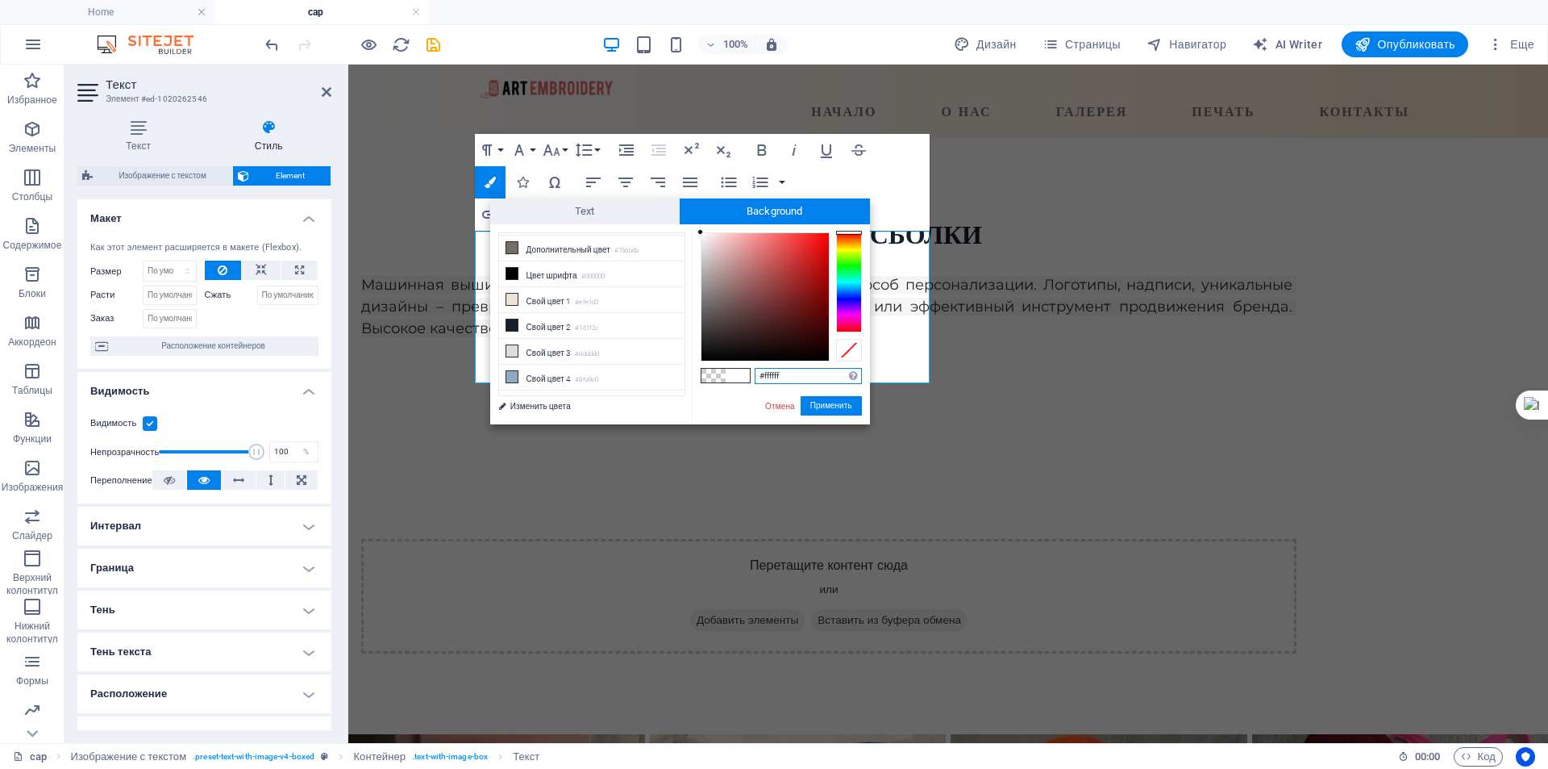
scroll to position [63, 0]
click at [817, 406] on button "Применить" at bounding box center [831, 405] width 61 height 19
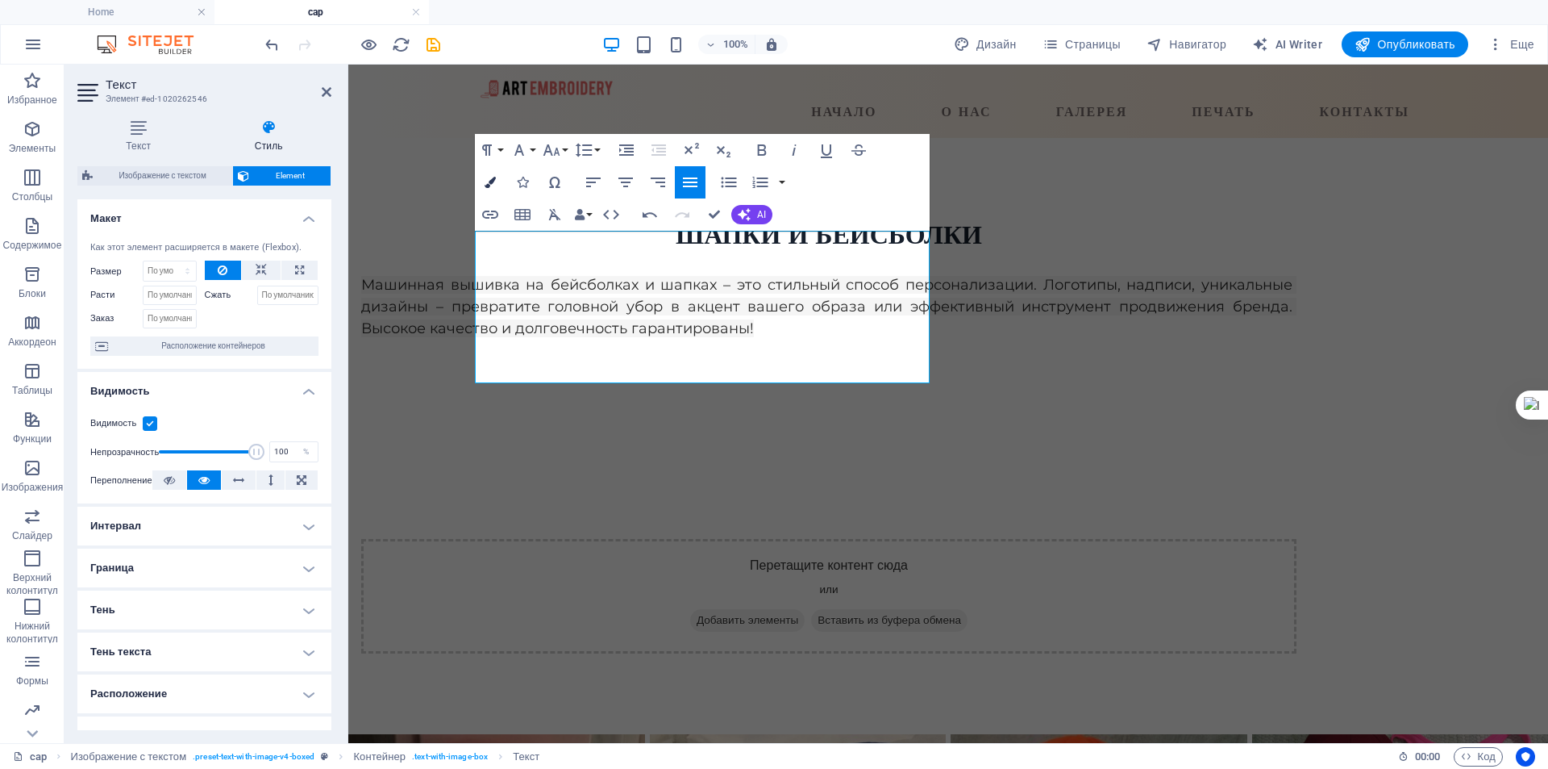
click at [496, 180] on button "Colors" at bounding box center [490, 182] width 31 height 32
type input "#ffffff"
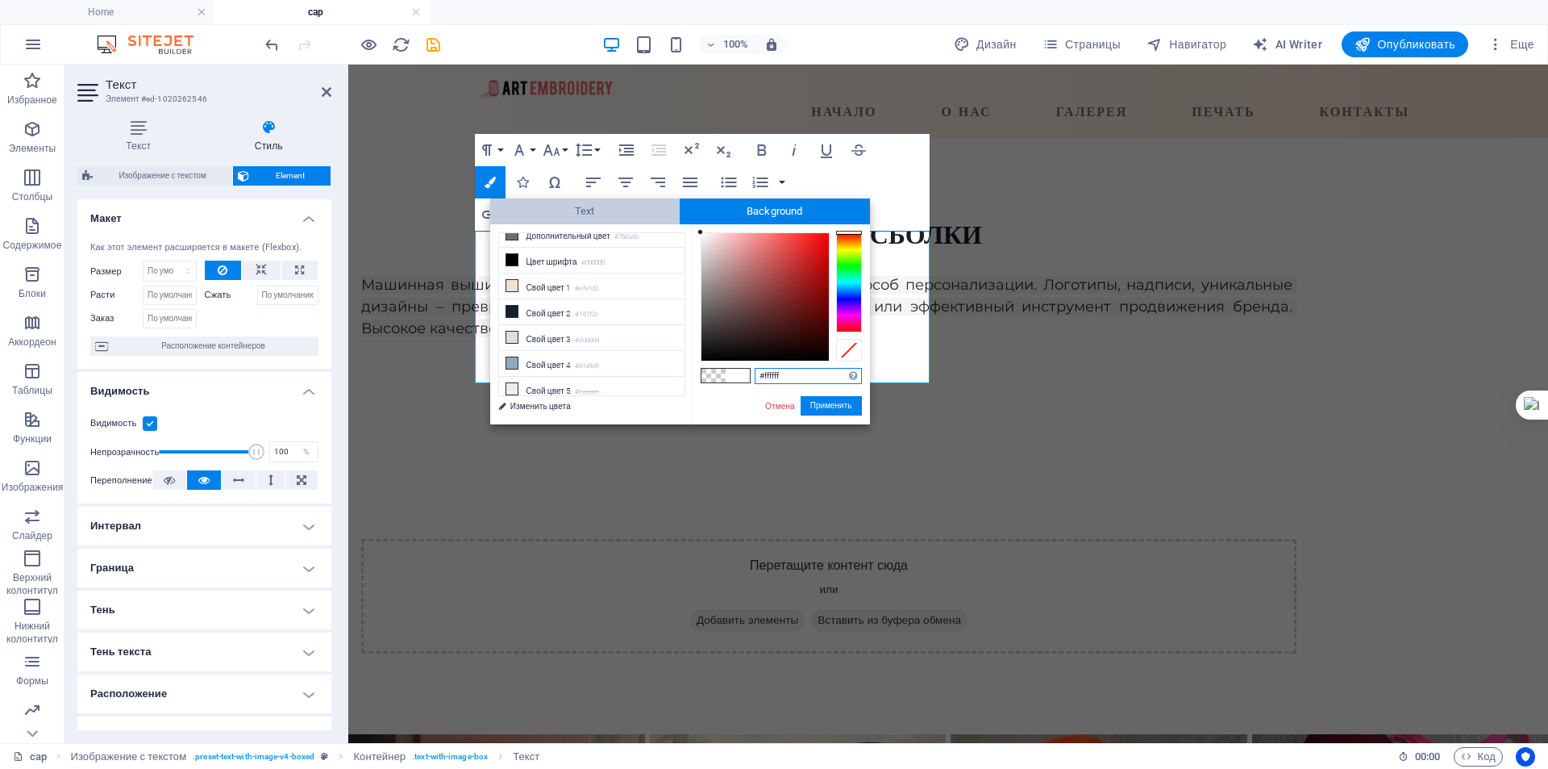
click at [646, 205] on span "Text" at bounding box center [585, 211] width 190 height 26
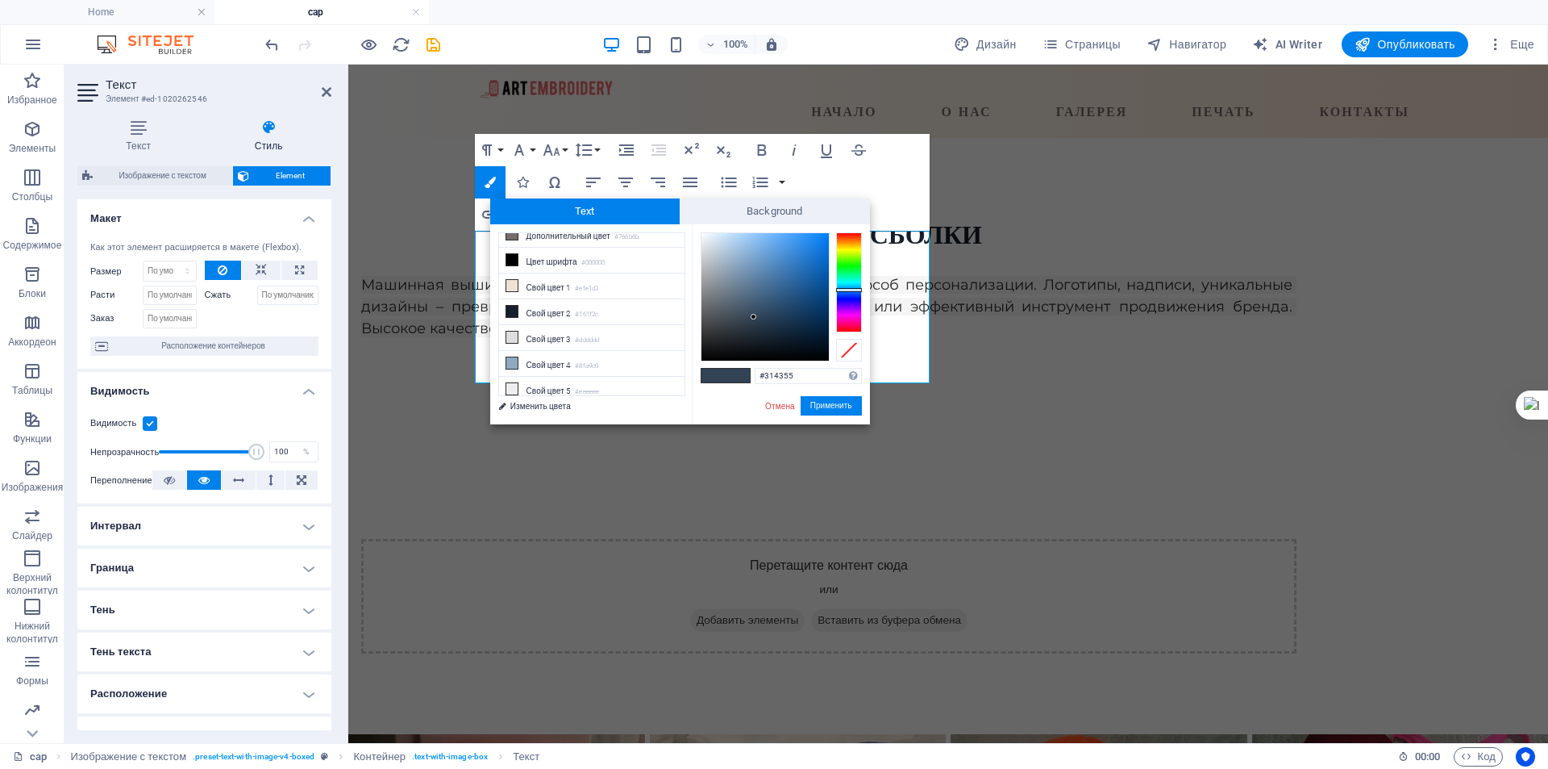
drag, startPoint x: 681, startPoint y: 354, endPoint x: 702, endPoint y: 294, distance: 64.0
click at [702, 294] on div "less Цвет фона #ffffff Основной цвет #e66666 Дополнительный цвет #766b6b Цвет ш…" at bounding box center [680, 324] width 380 height 200
click at [819, 405] on button "Применить" at bounding box center [831, 405] width 61 height 19
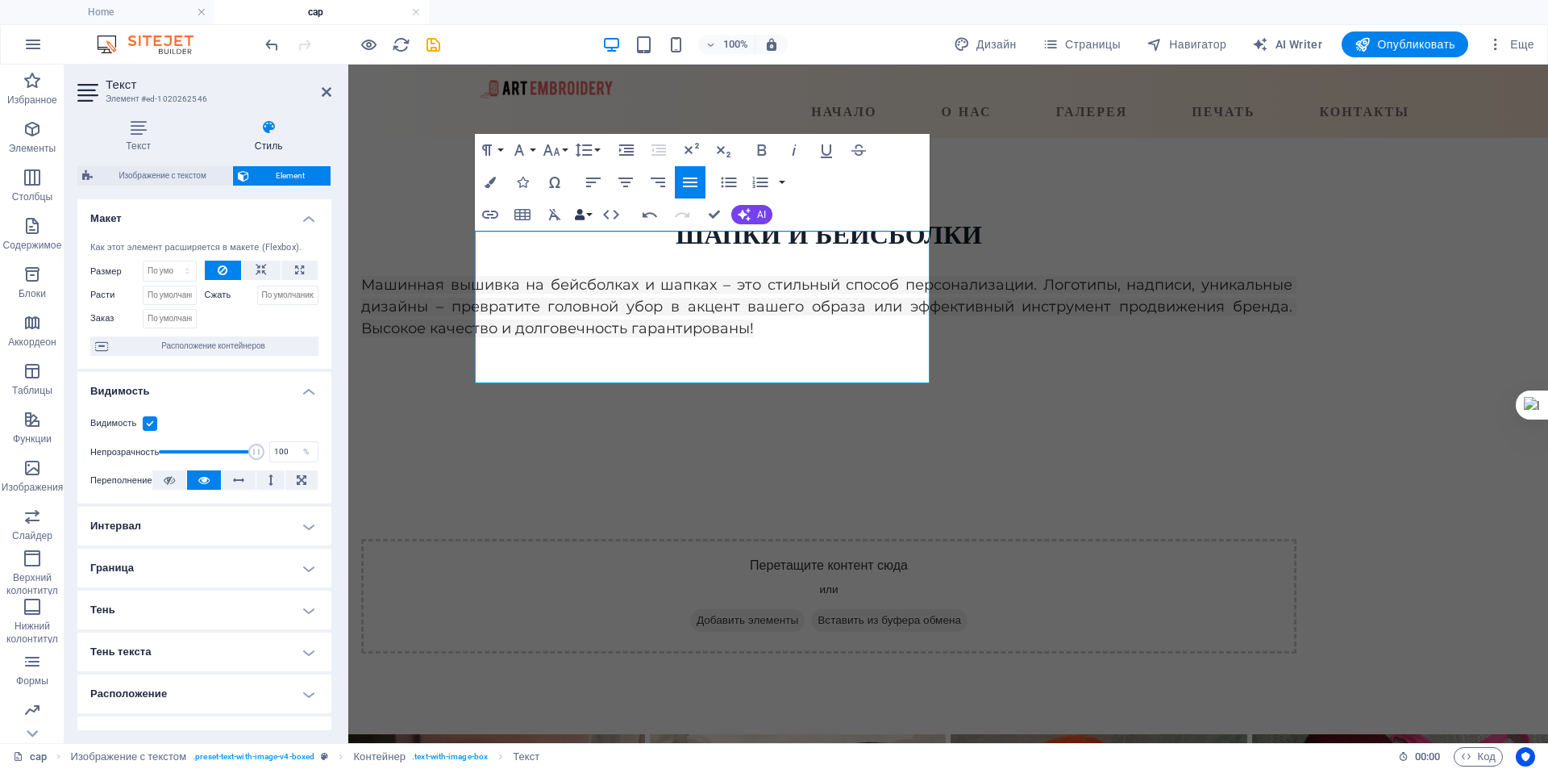
click at [588, 214] on button "Data Bindings" at bounding box center [583, 214] width 23 height 32
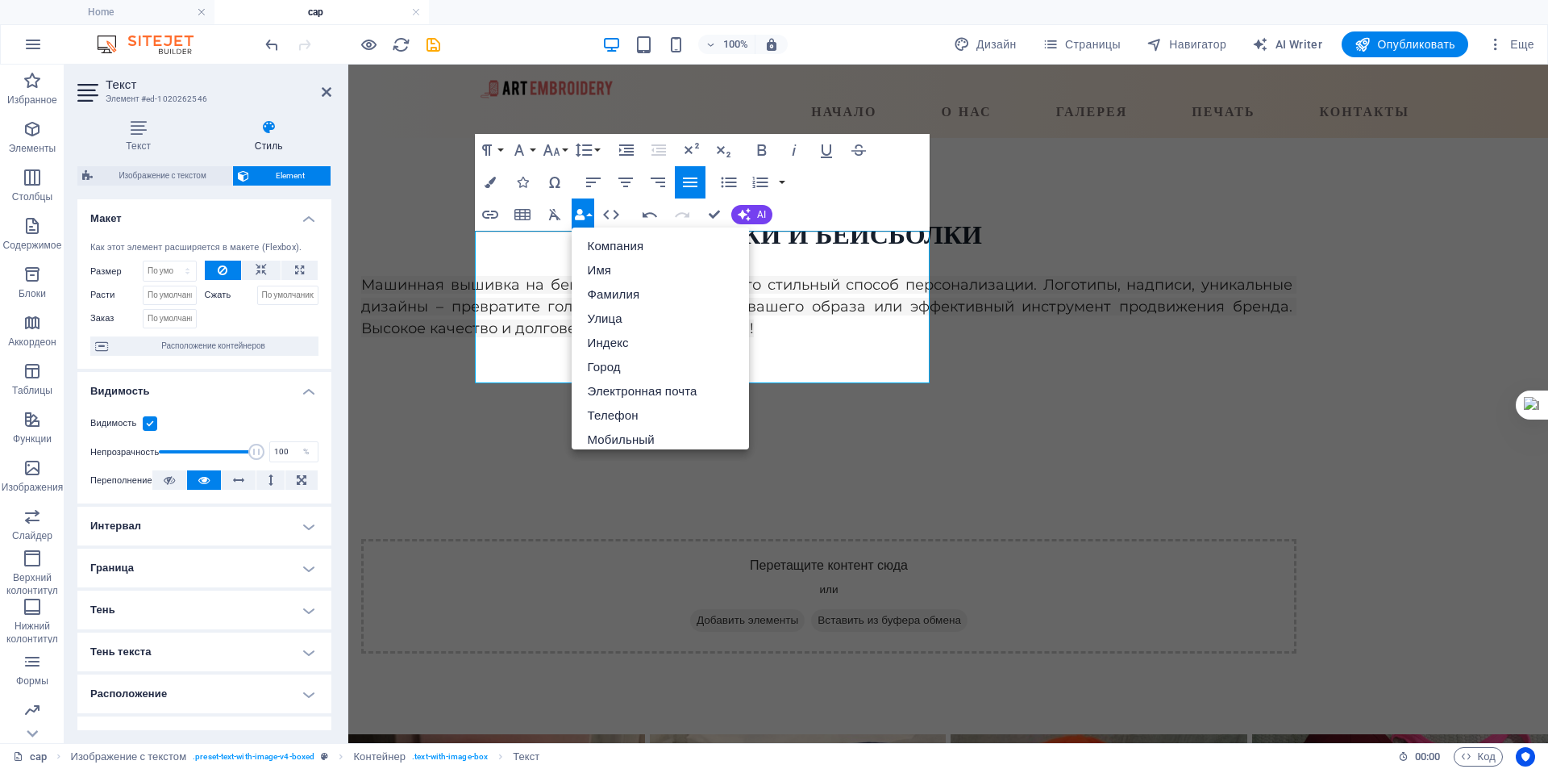
click at [588, 214] on button "Data Bindings" at bounding box center [583, 214] width 23 height 32
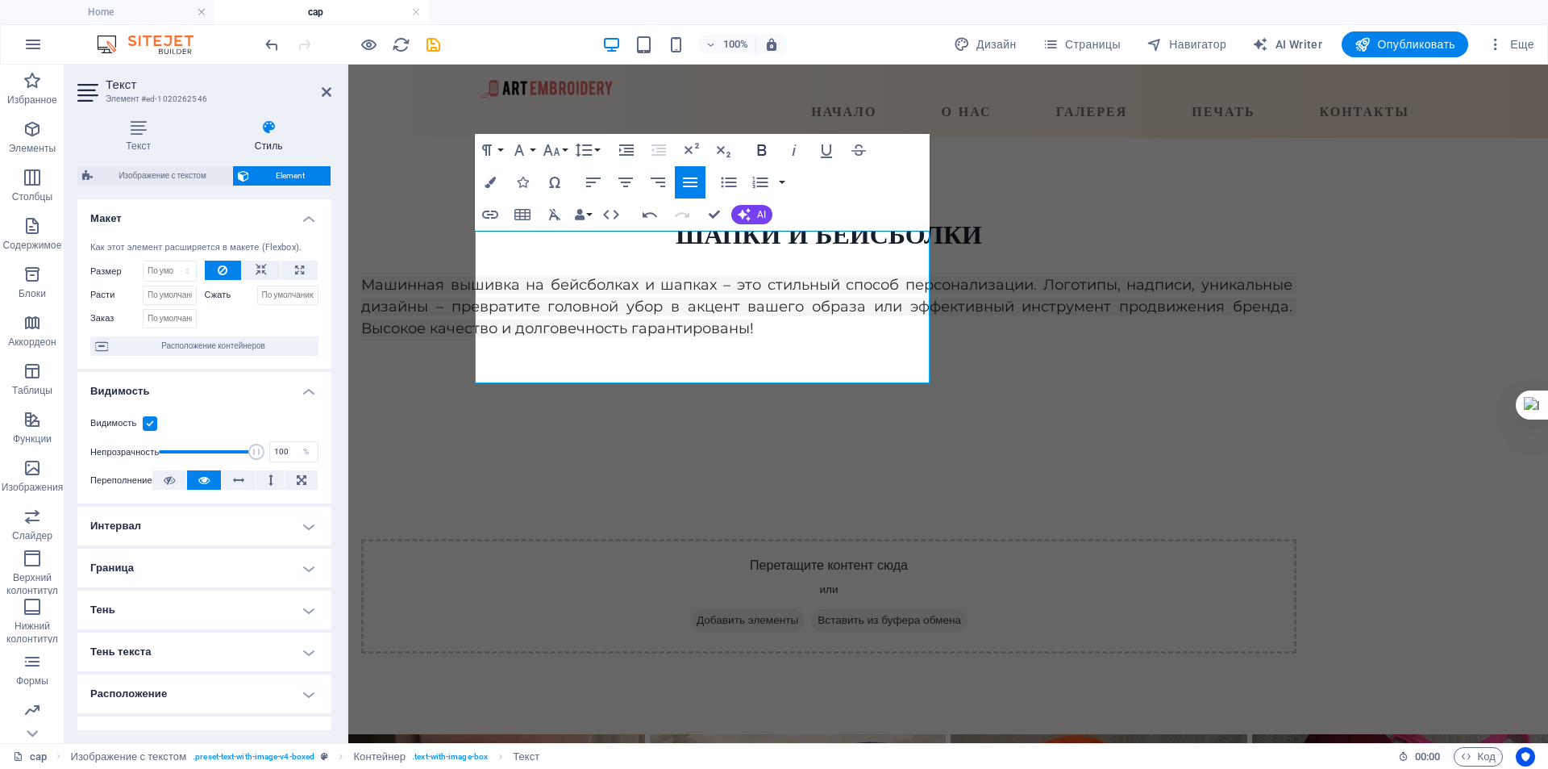
click at [765, 150] on icon "button" at bounding box center [761, 149] width 9 height 11
click at [753, 146] on icon "button" at bounding box center [761, 149] width 19 height 19
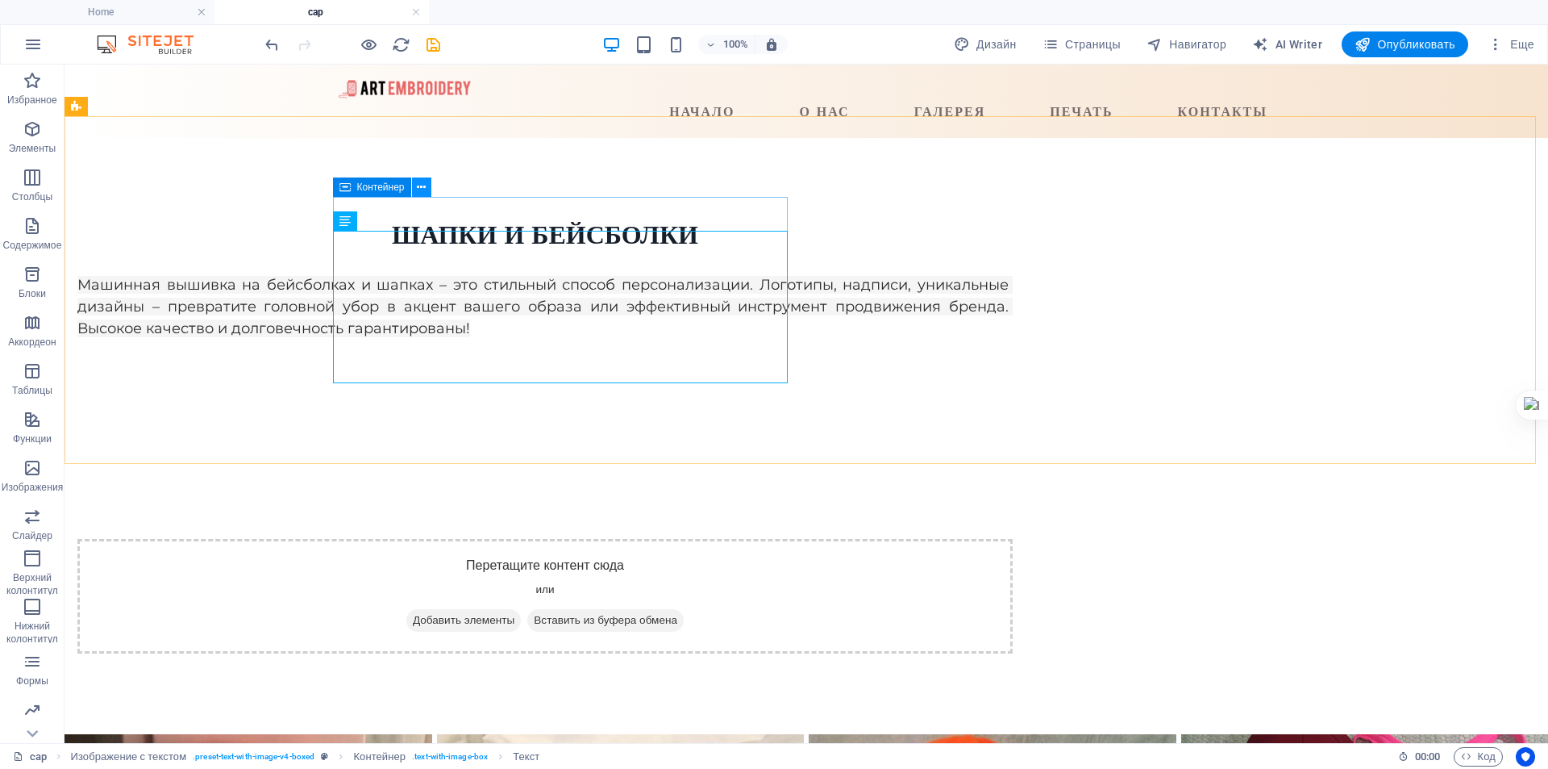
click at [423, 185] on icon at bounding box center [421, 187] width 9 height 17
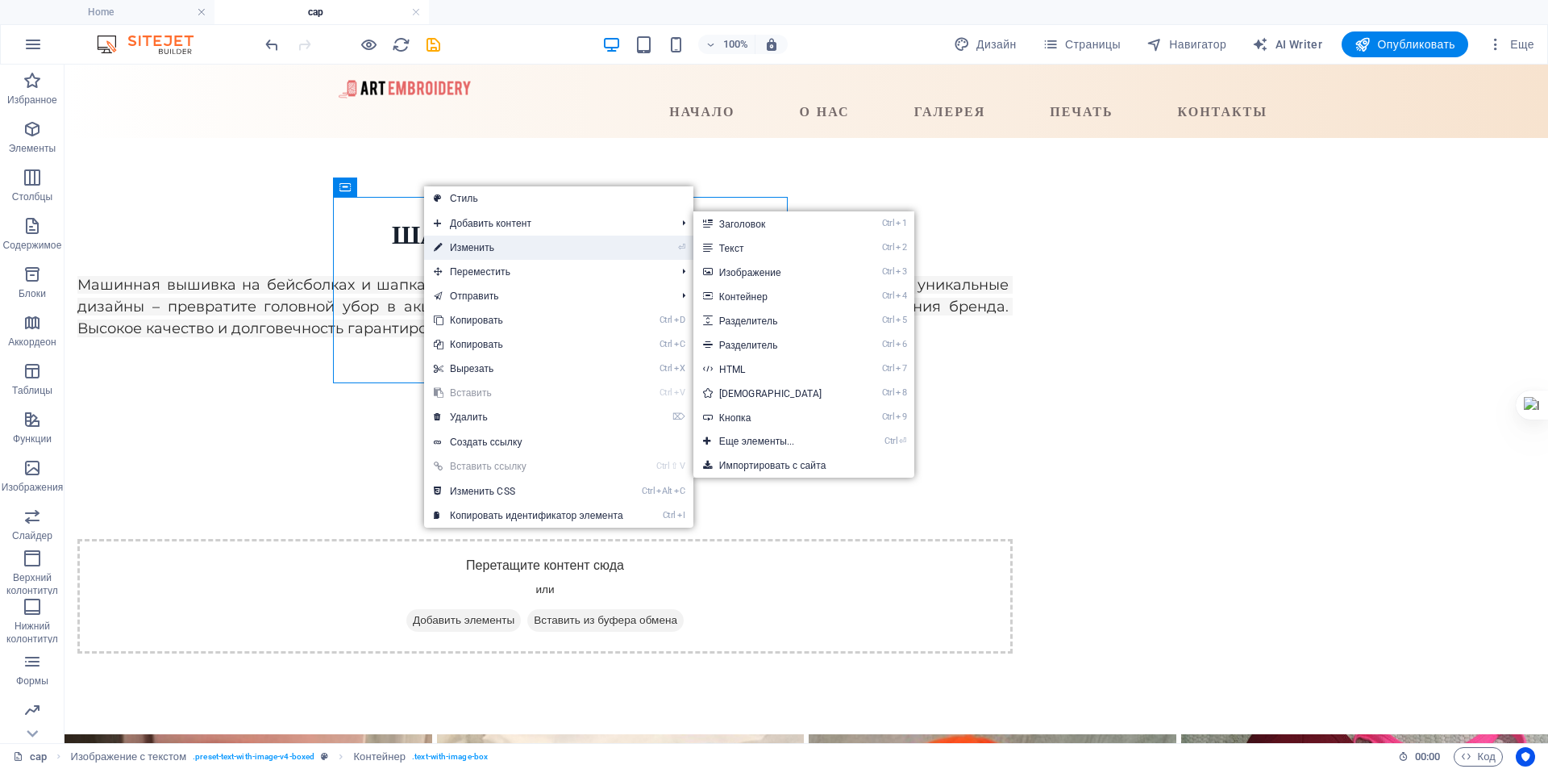
click at [489, 245] on link "⏎ Изменить" at bounding box center [528, 247] width 209 height 24
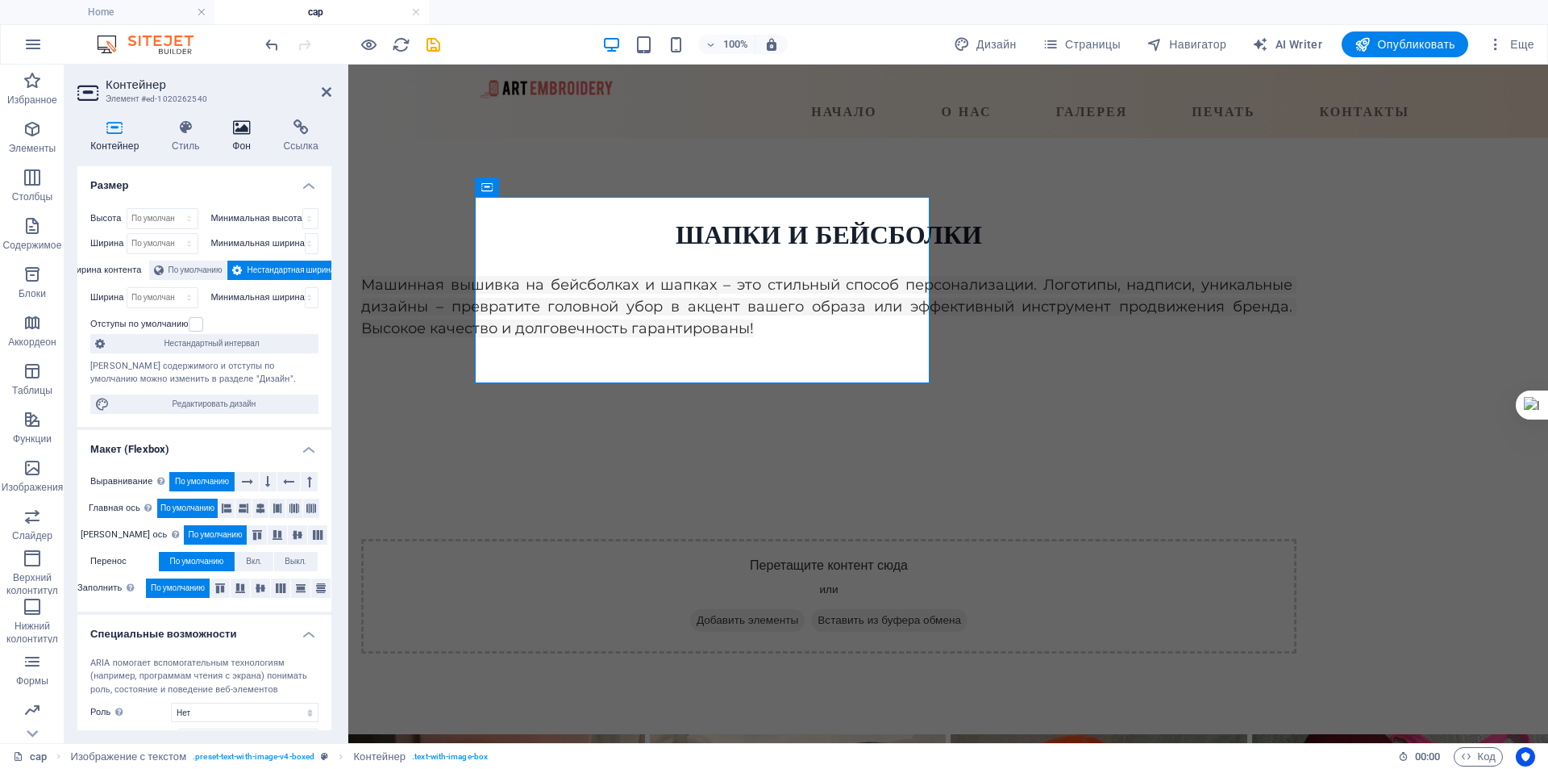
click at [238, 135] on h4 "Фон" at bounding box center [244, 136] width 51 height 34
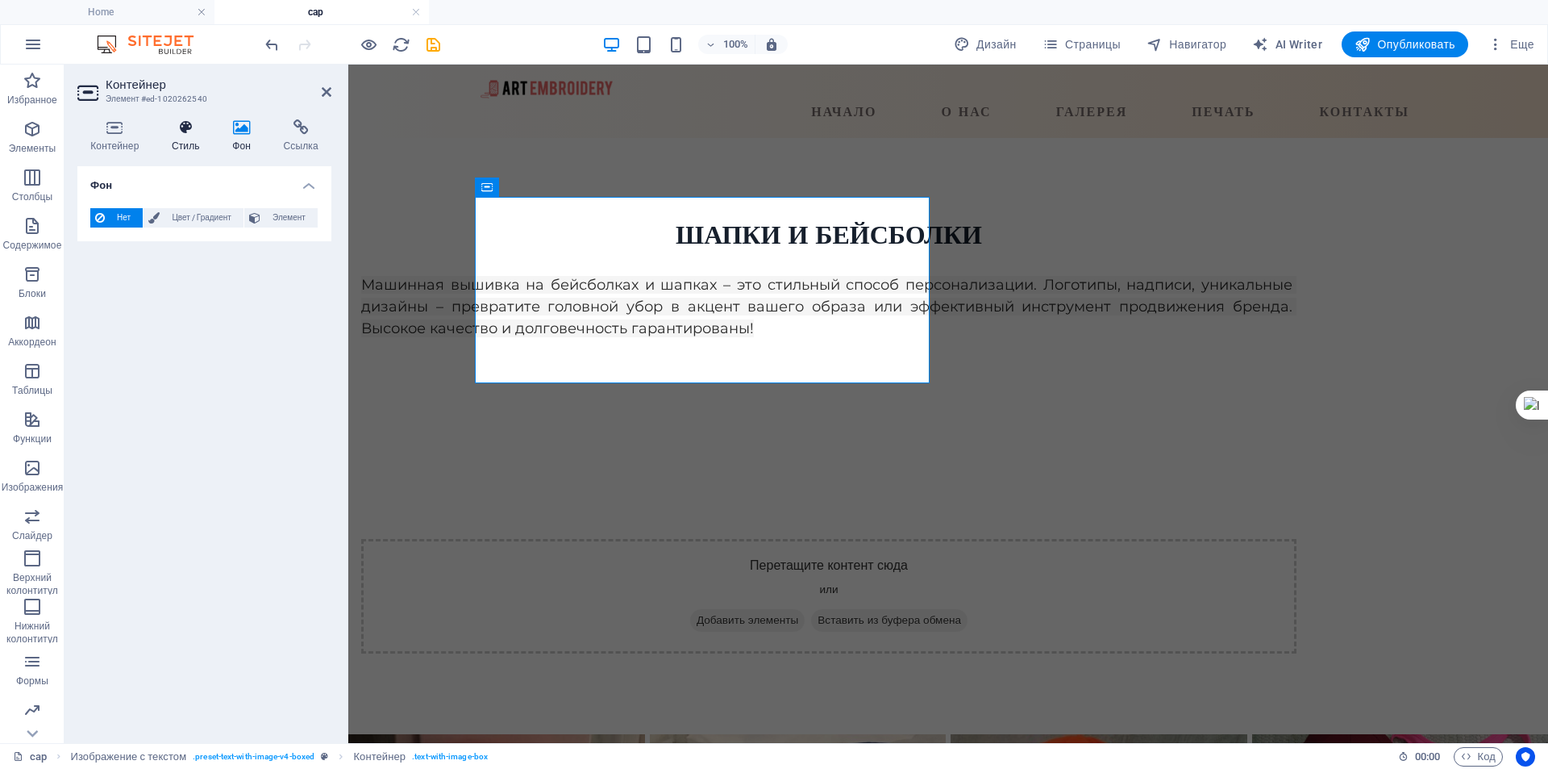
click at [185, 135] on h4 "Стиль" at bounding box center [189, 136] width 60 height 34
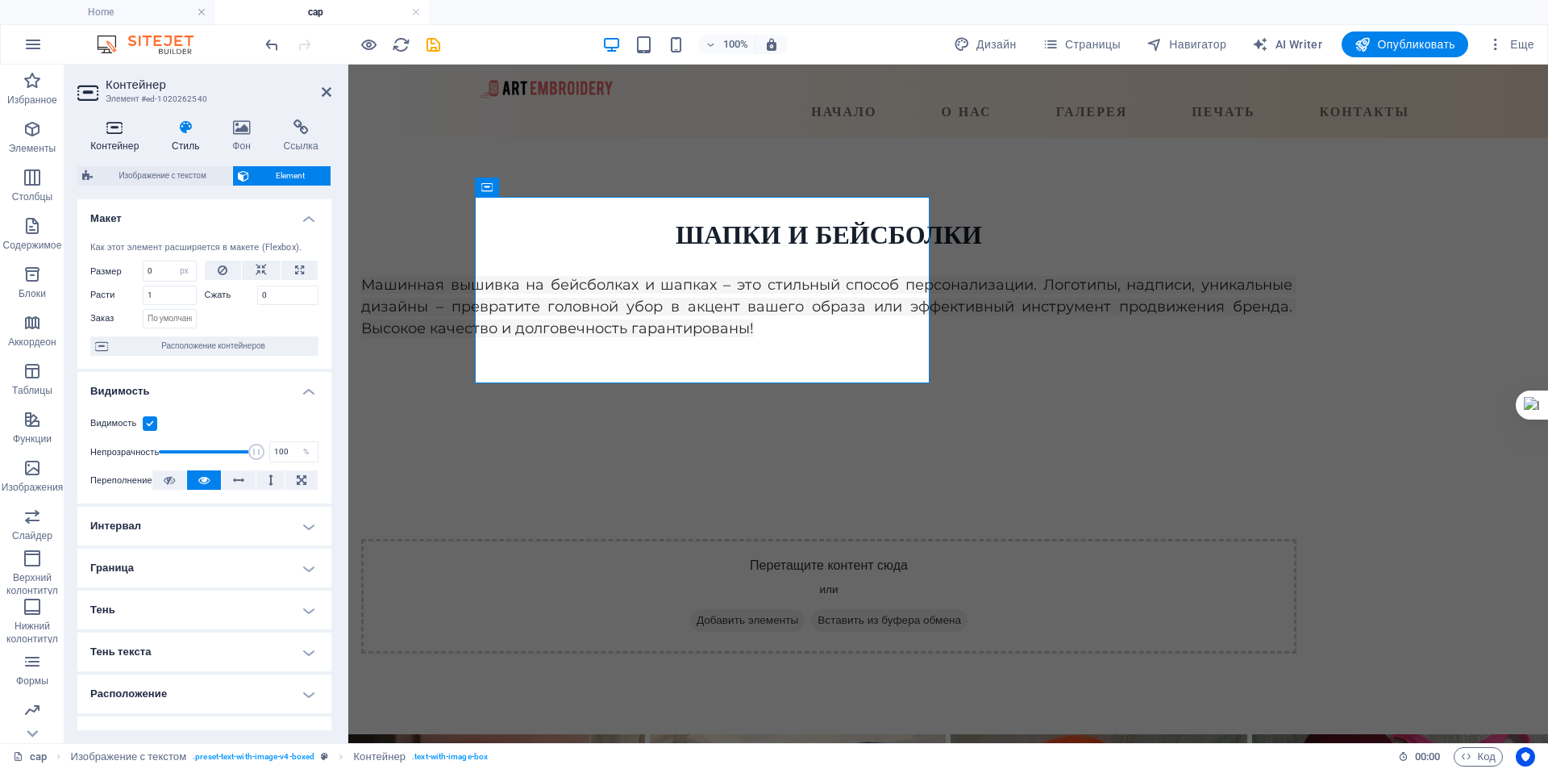
click at [115, 144] on h4 "Контейнер" at bounding box center [117, 136] width 81 height 34
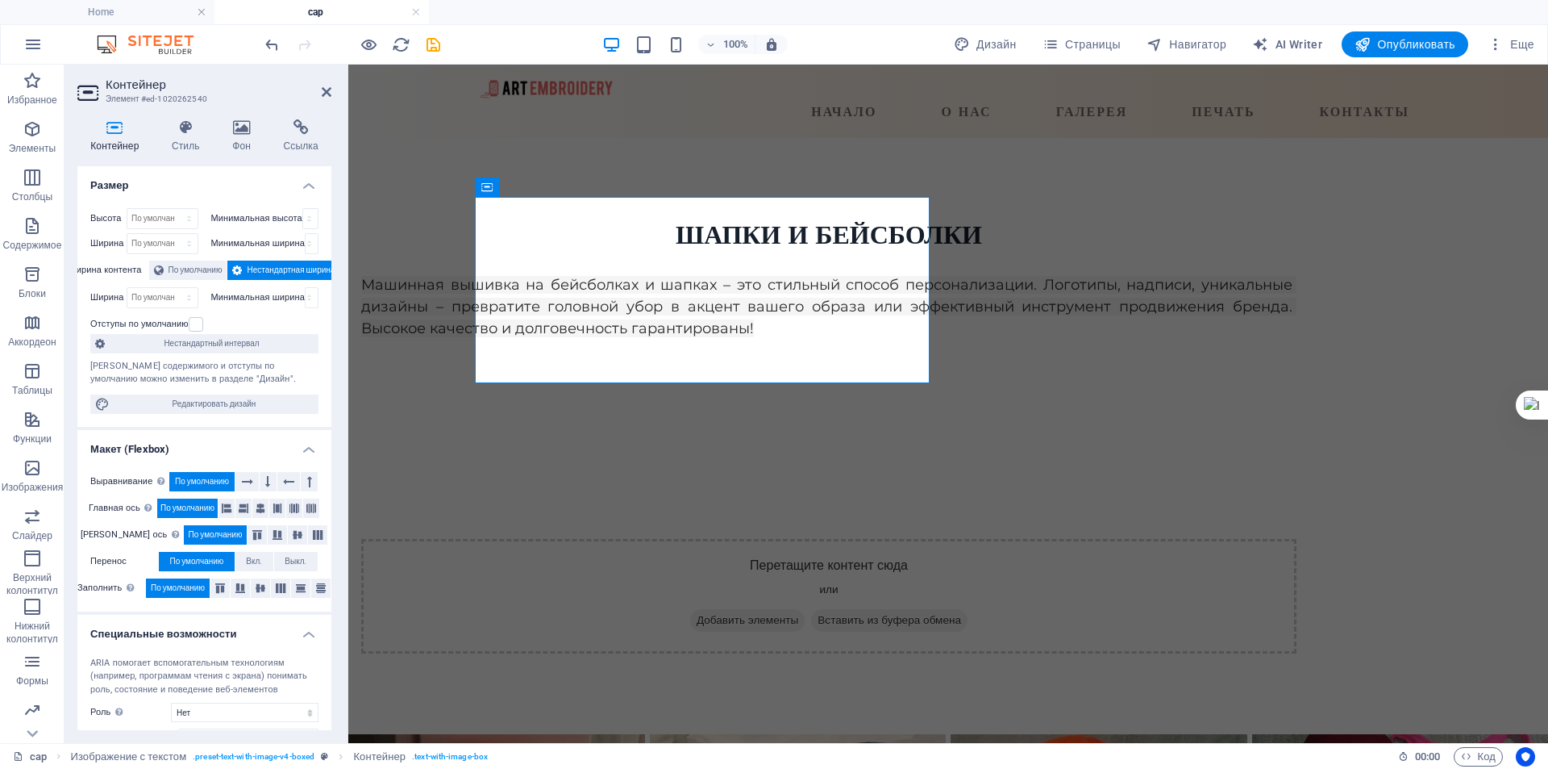
scroll to position [108, 0]
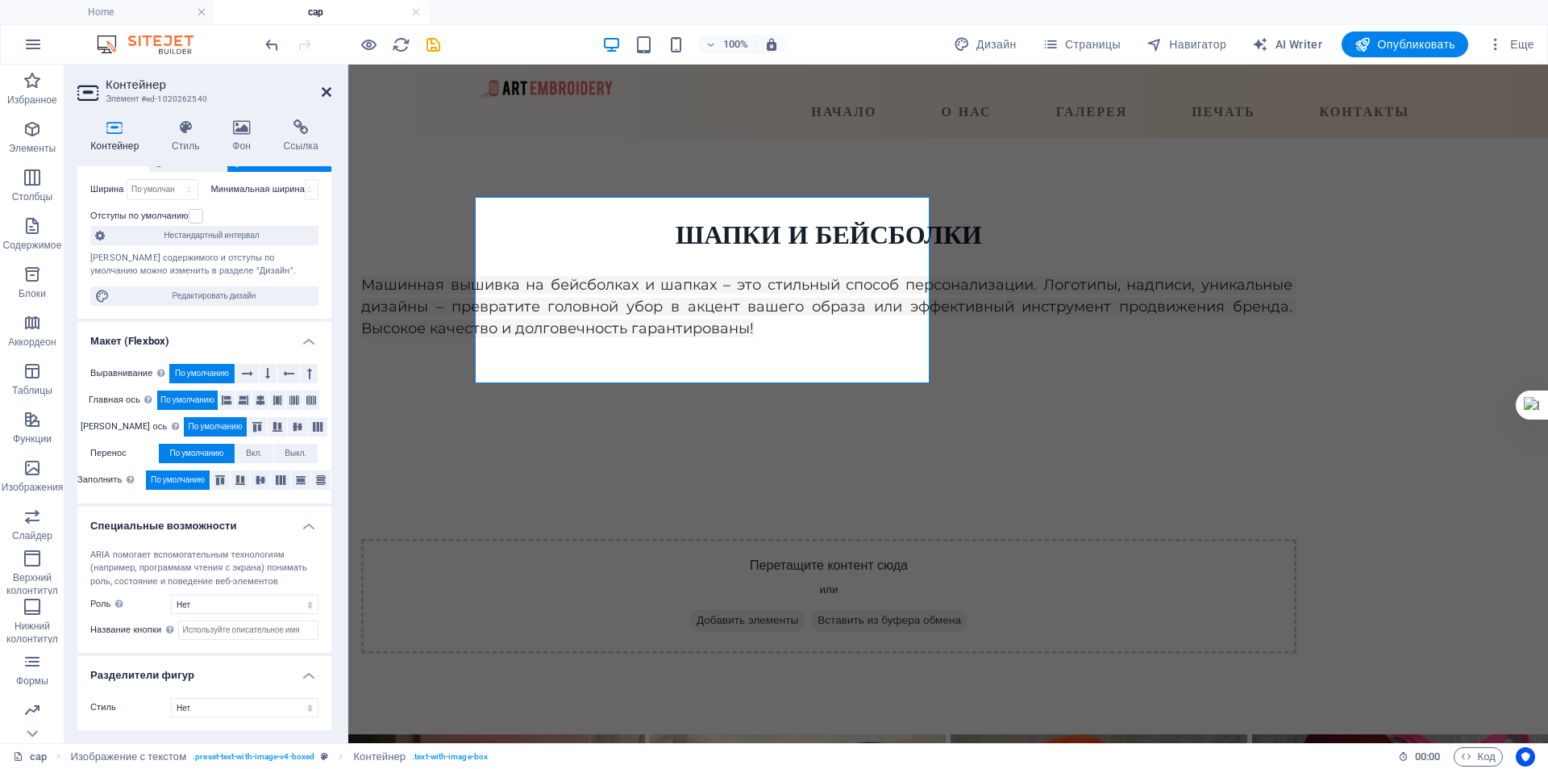
click at [331, 85] on icon at bounding box center [327, 91] width 10 height 13
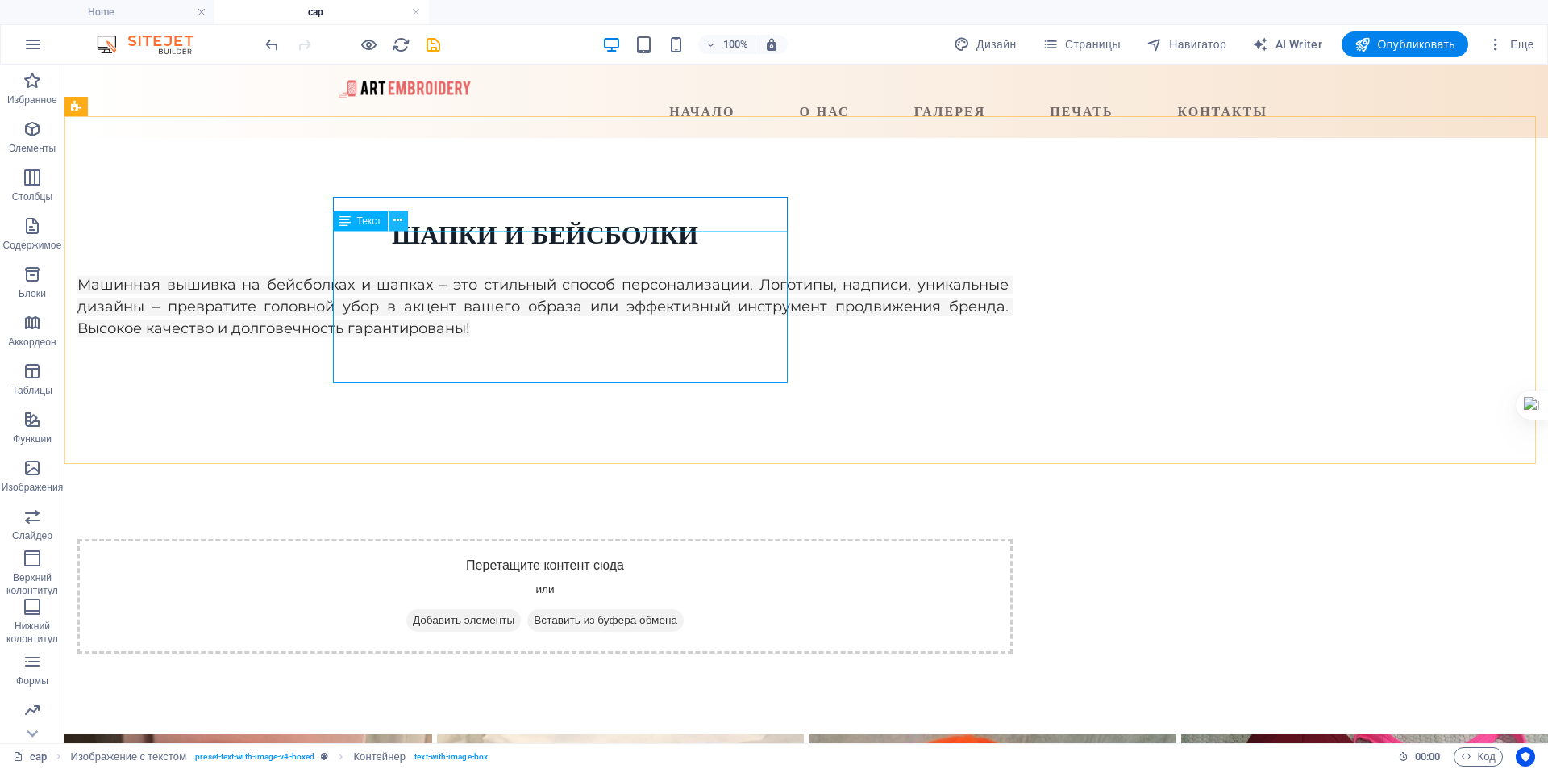
click at [397, 219] on icon at bounding box center [398, 220] width 9 height 17
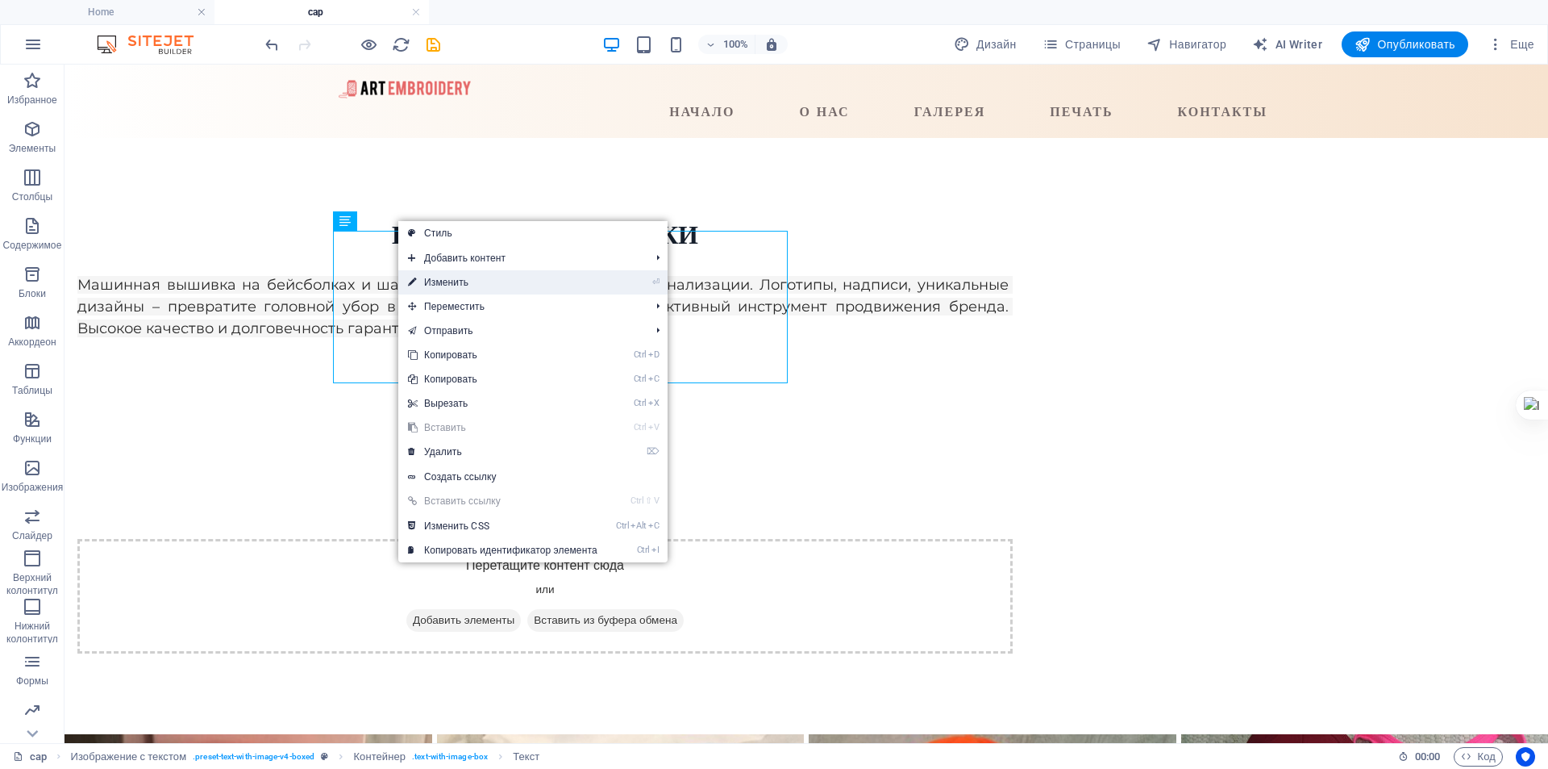
click at [455, 285] on link "⏎ Изменить" at bounding box center [502, 282] width 209 height 24
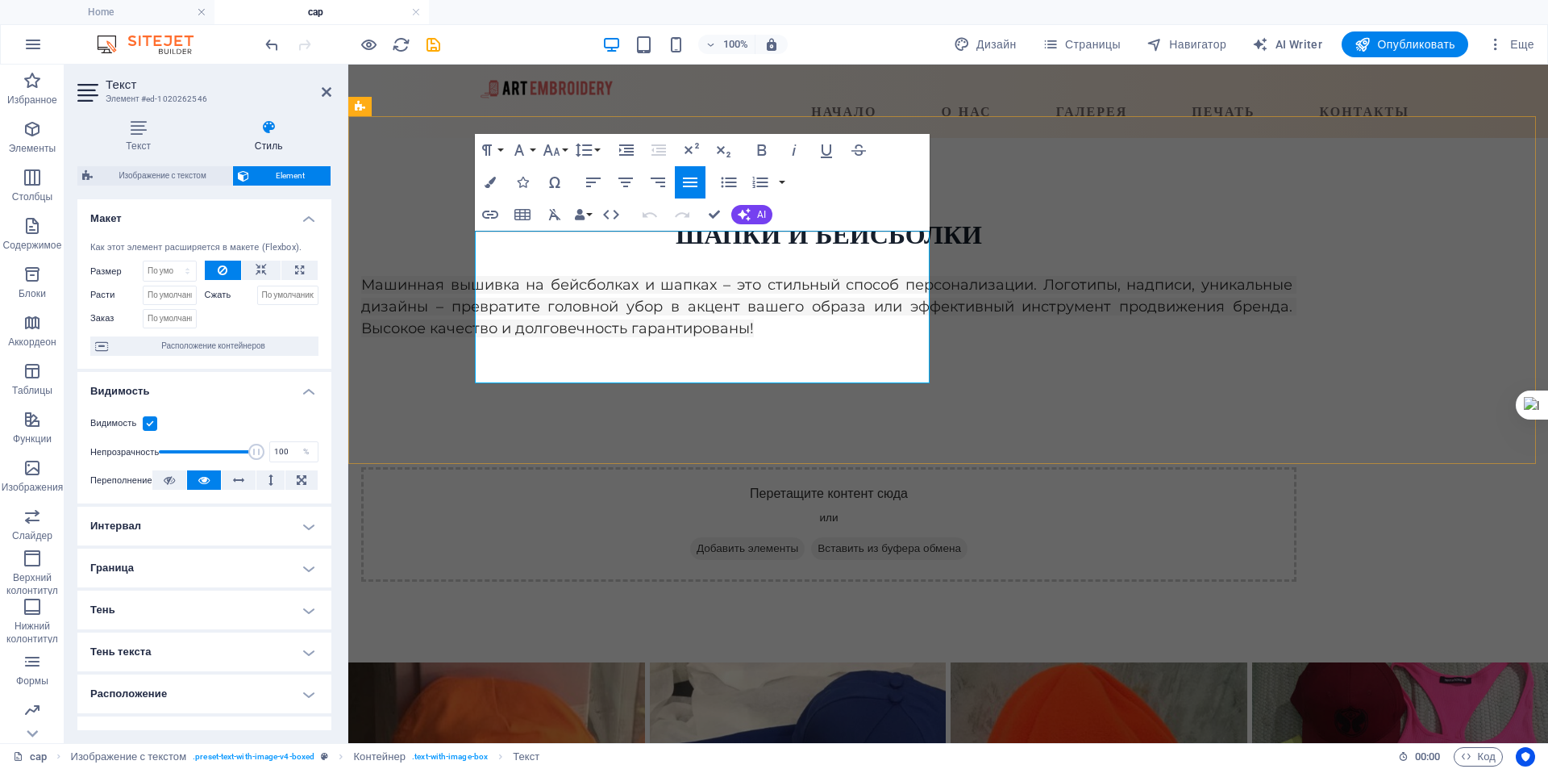
click at [494, 276] on span "Машинная вышивка на бейсболках и шапках – это стильный способ персонализации. Л…" at bounding box center [829, 306] width 936 height 61
click at [491, 179] on icon "button" at bounding box center [490, 182] width 11 height 11
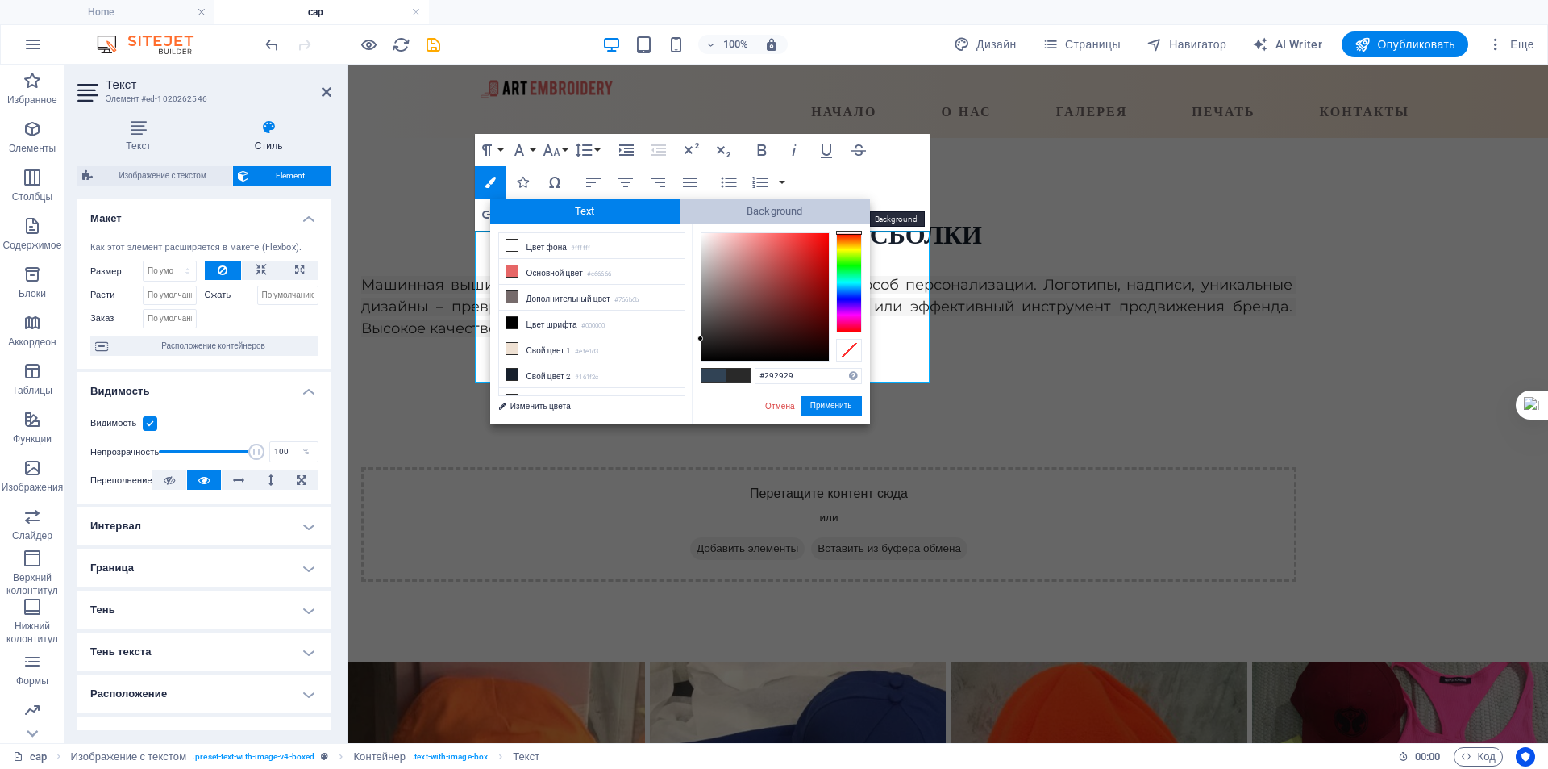
click at [715, 217] on span "Background" at bounding box center [775, 211] width 190 height 26
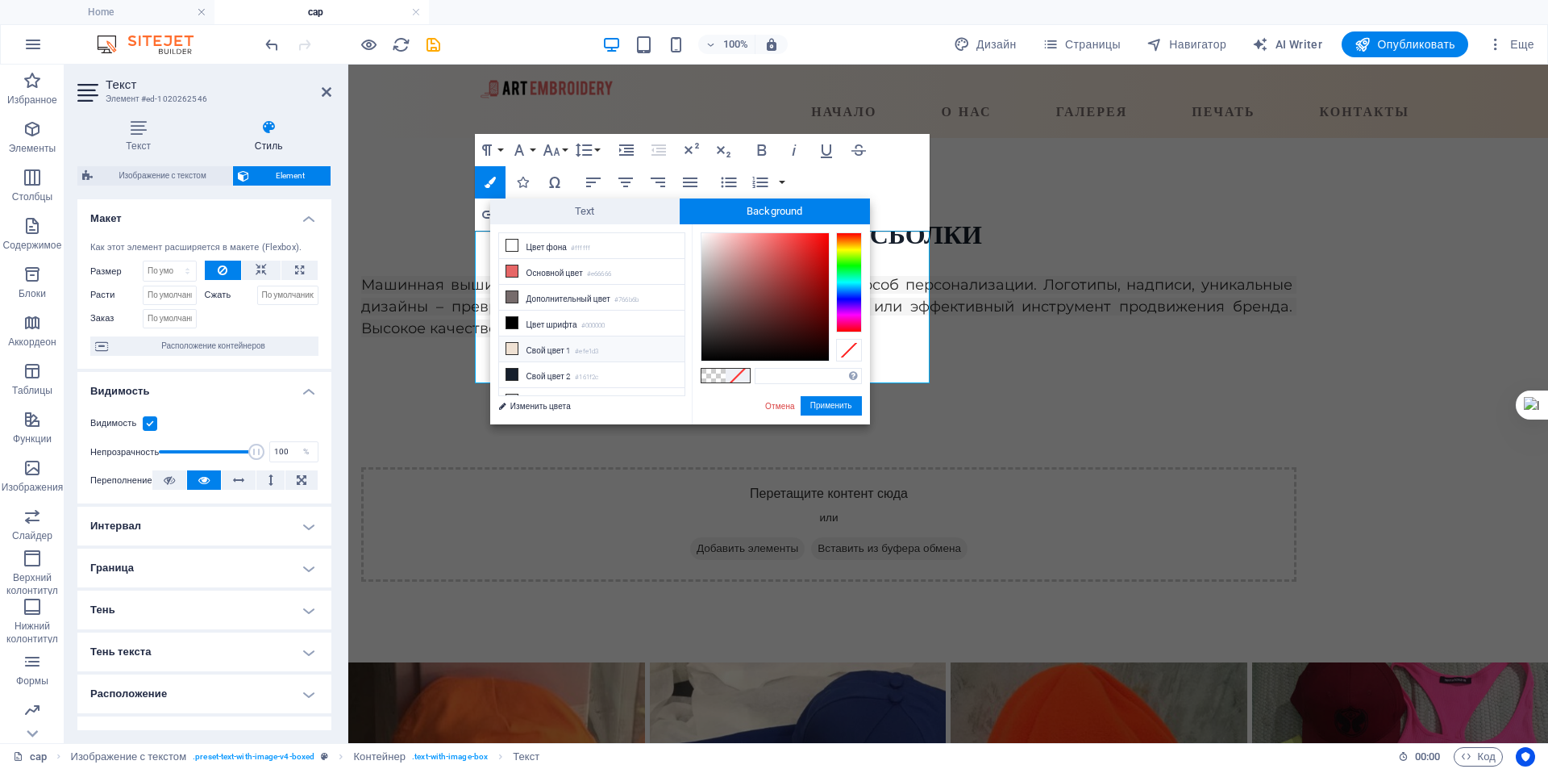
scroll to position [63, 0]
click at [563, 385] on li "Свой цвет 5 #eeeeee" at bounding box center [591, 390] width 185 height 26
click at [836, 404] on button "Применить" at bounding box center [831, 405] width 61 height 19
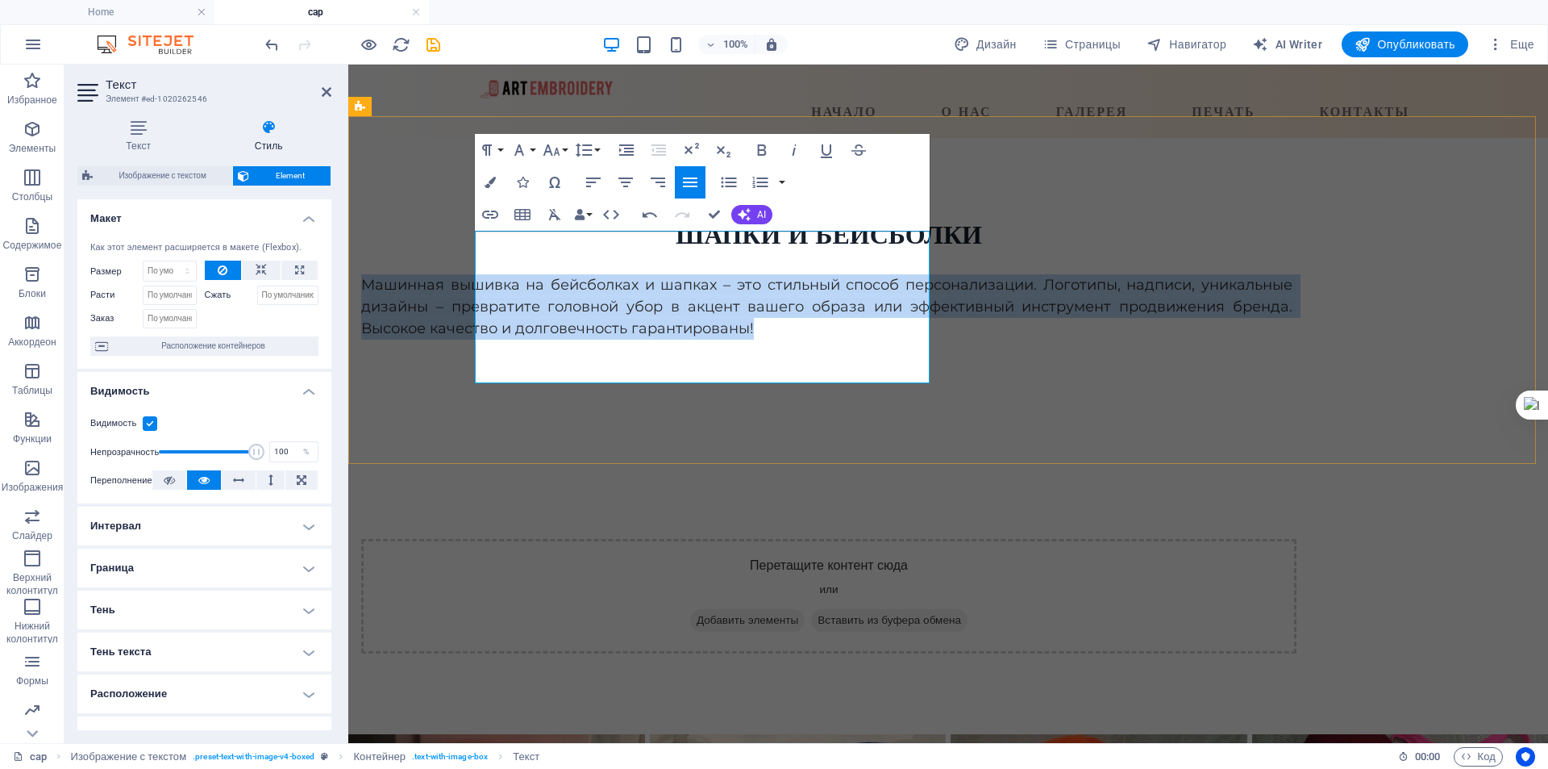
drag, startPoint x: 478, startPoint y: 261, endPoint x: 612, endPoint y: 381, distance: 179.4
click at [612, 340] on p "Ма ​ ​ шинная вышивка на бейсболках и шапках – это стильный способ персонализац…" at bounding box center [829, 306] width 936 height 65
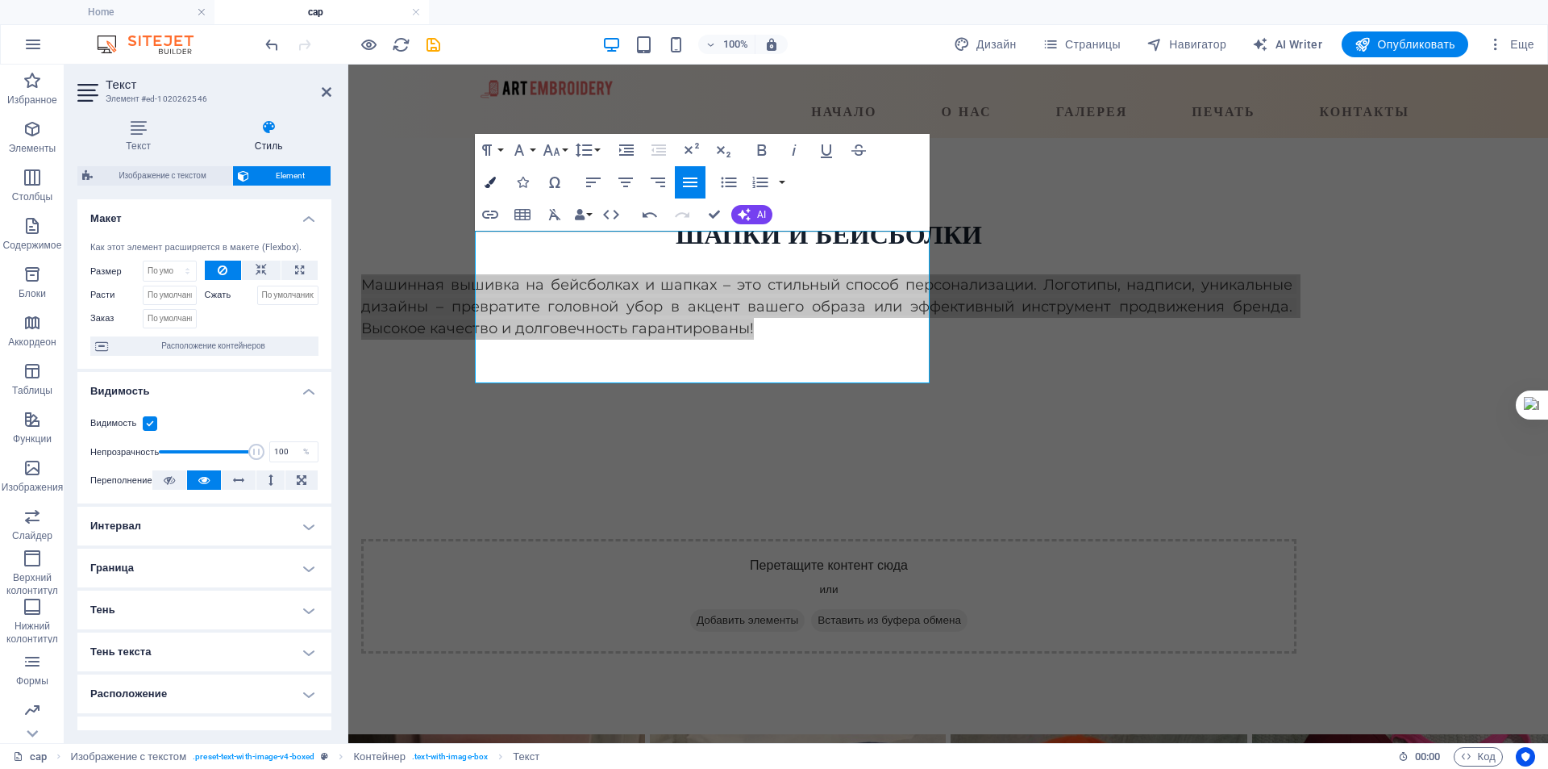
click at [488, 182] on icon "button" at bounding box center [490, 182] width 11 height 11
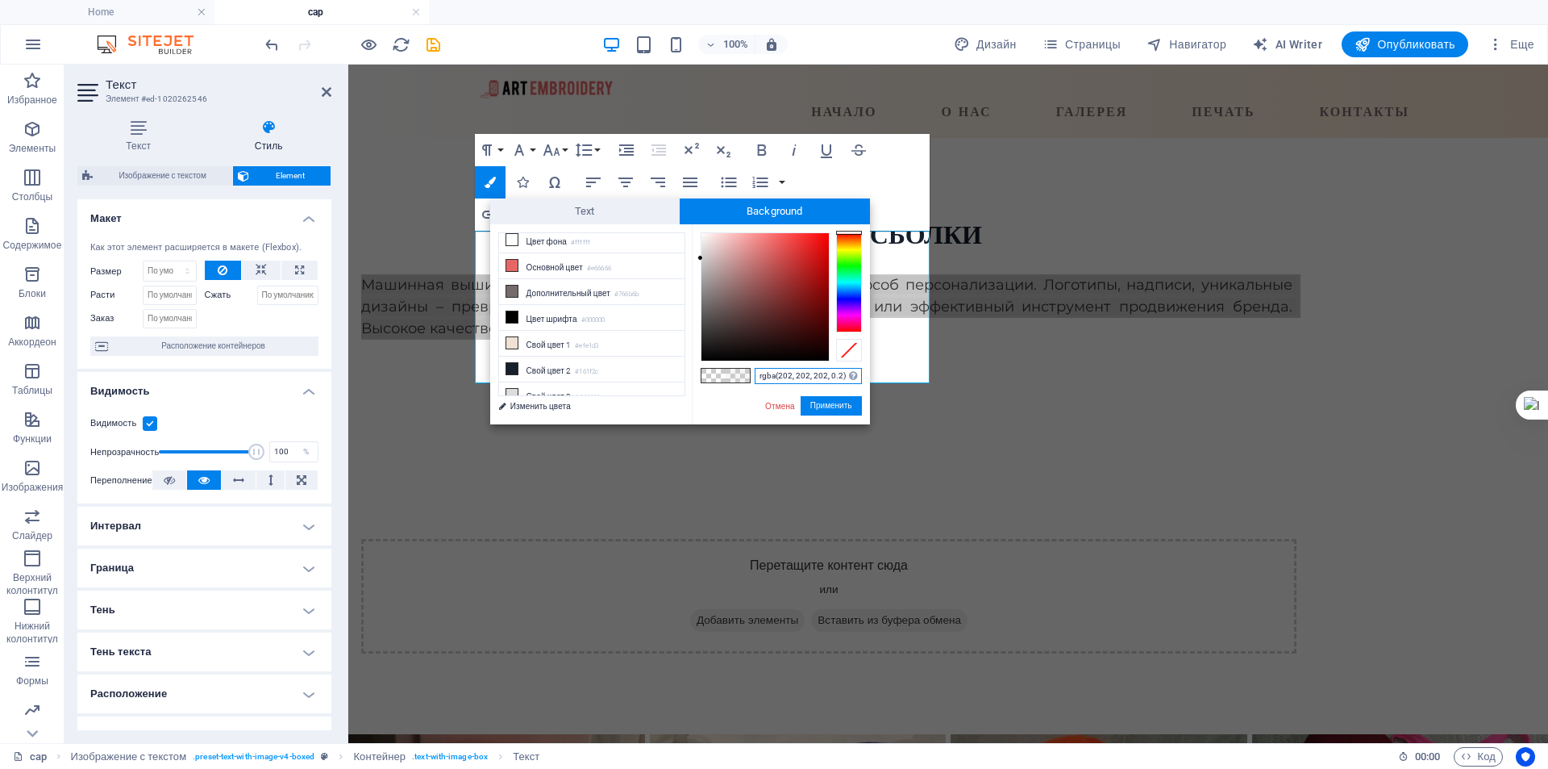
scroll to position [0, 0]
click at [569, 244] on li "Цвет фона #ffffff" at bounding box center [591, 246] width 185 height 26
type input "rgba(255, 255, 255, 0)"
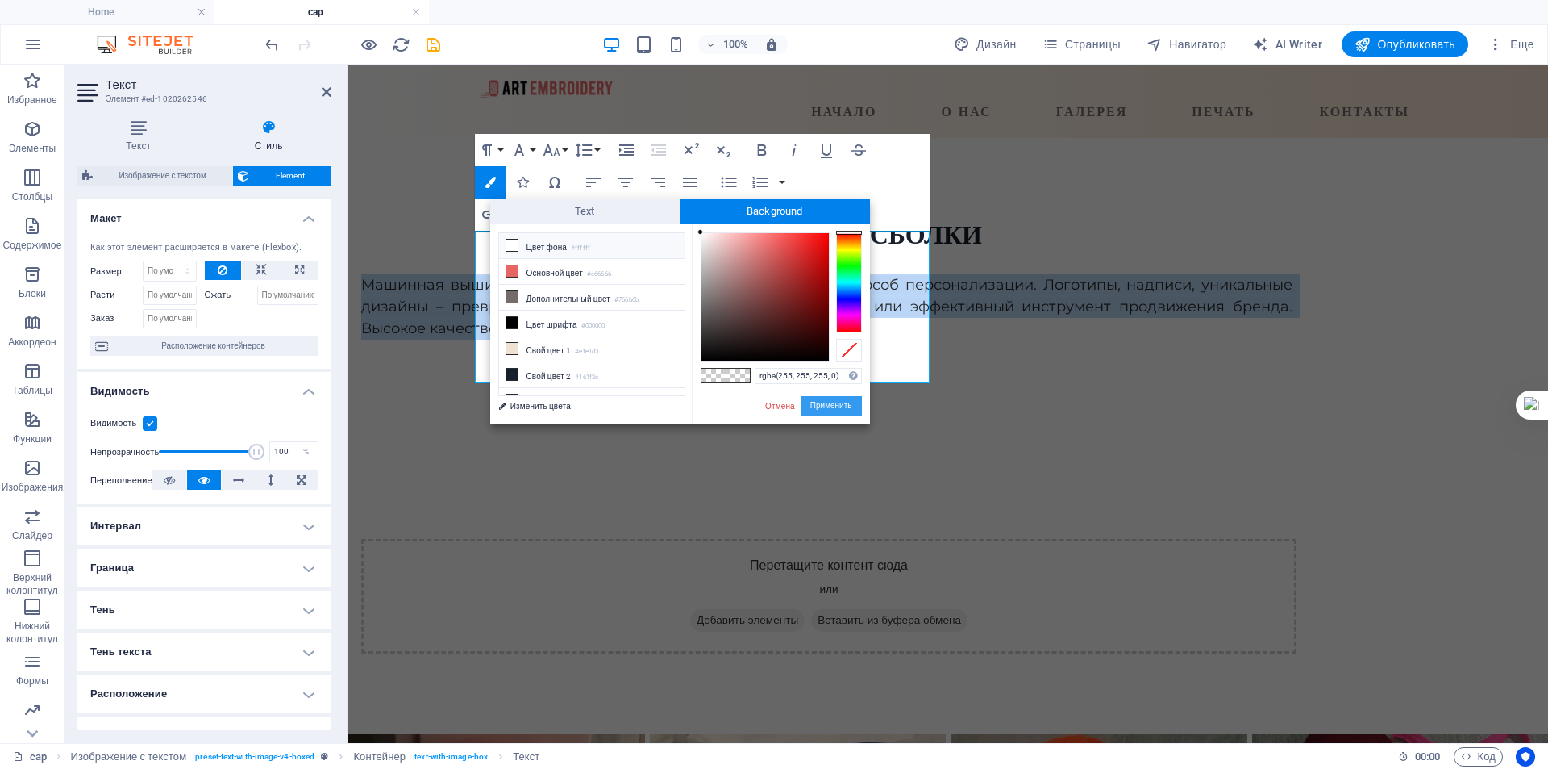
click at [834, 402] on button "Применить" at bounding box center [831, 405] width 61 height 19
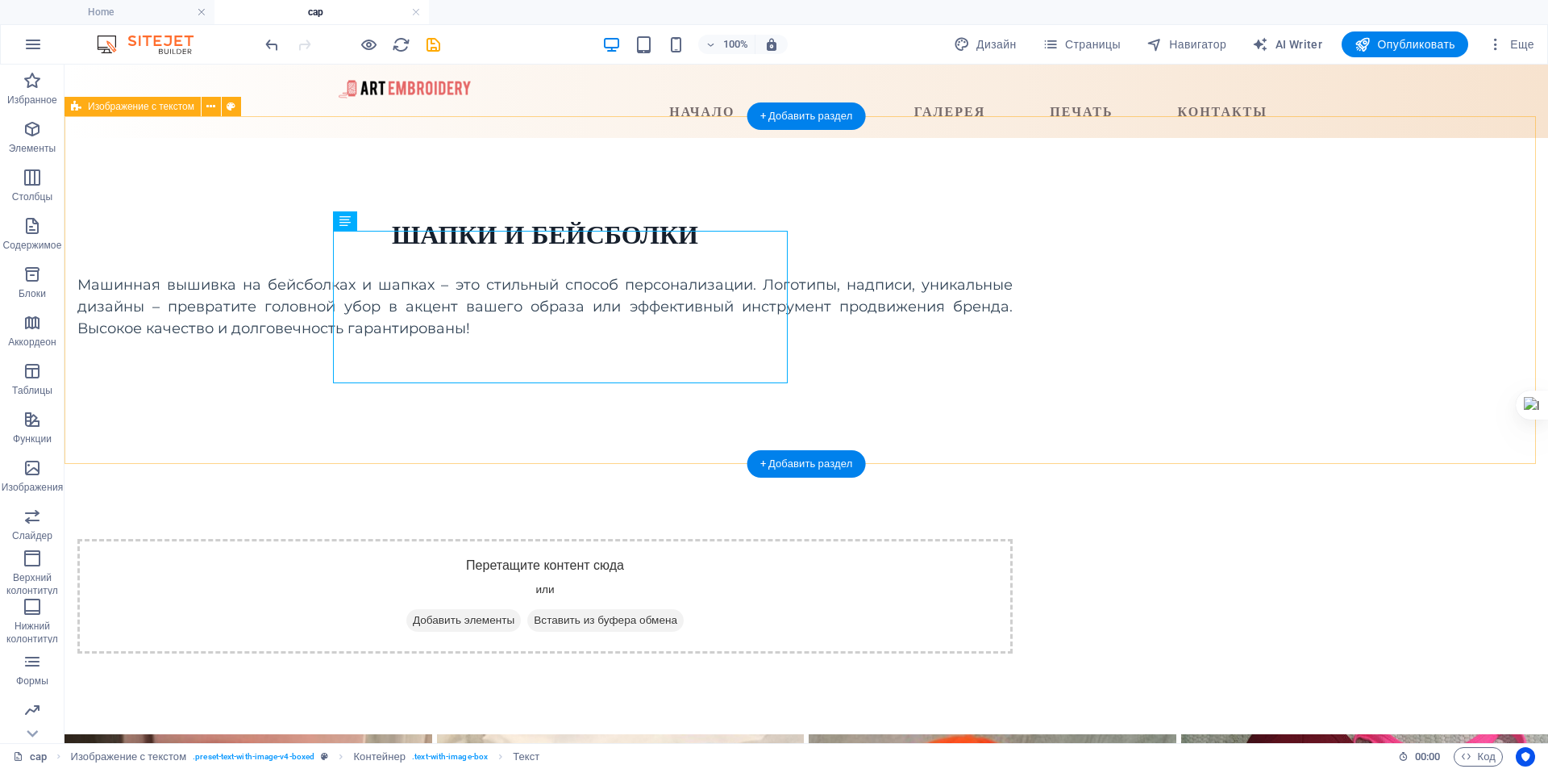
click at [289, 245] on div "шапки и бейсболки Машинная вышивка на бейсболках и шапках – это стильный способ…" at bounding box center [807, 436] width 1484 height 596
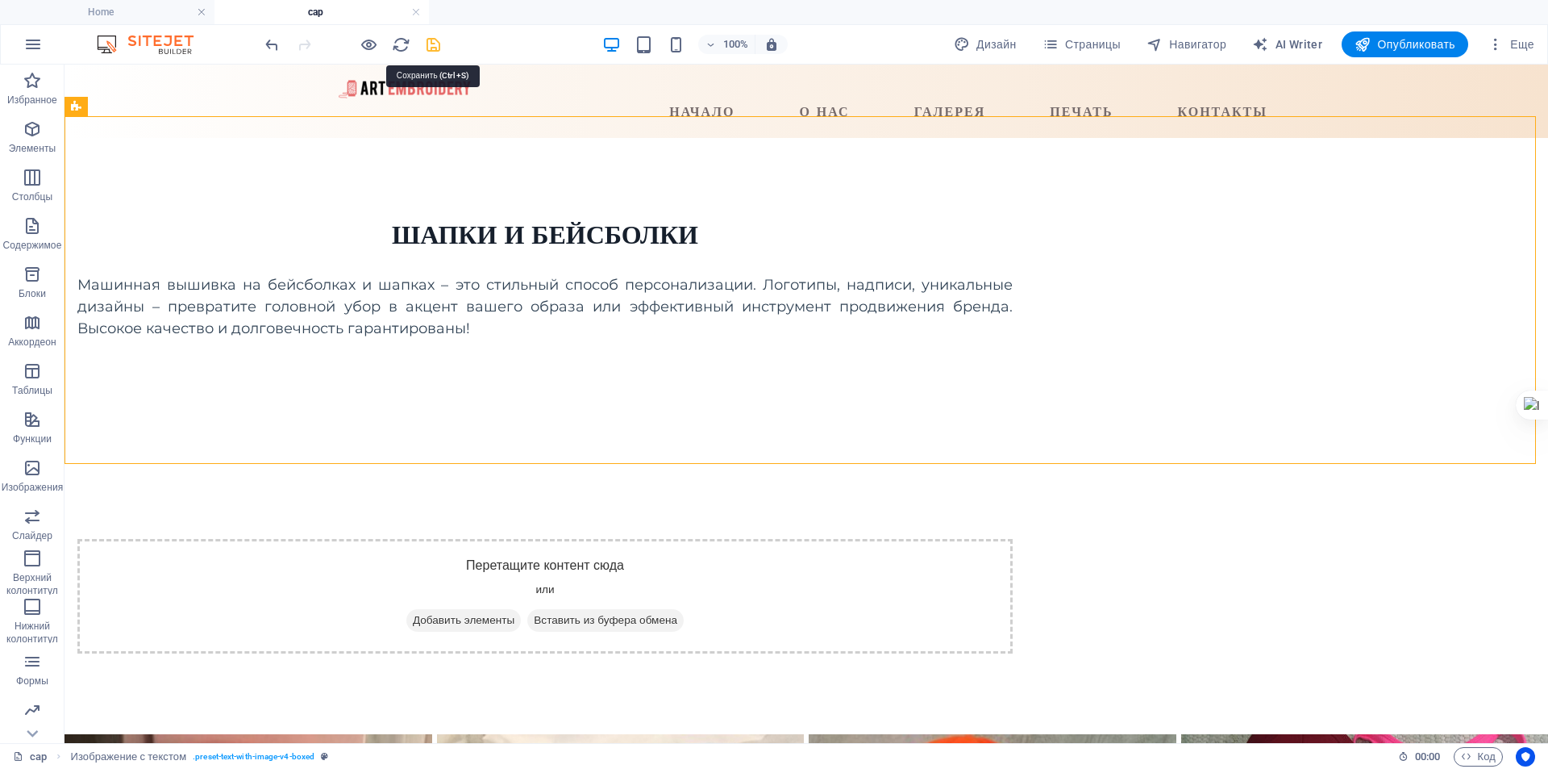
click at [430, 41] on icon "save" at bounding box center [433, 44] width 19 height 19
